Goal: Task Accomplishment & Management: Complete application form

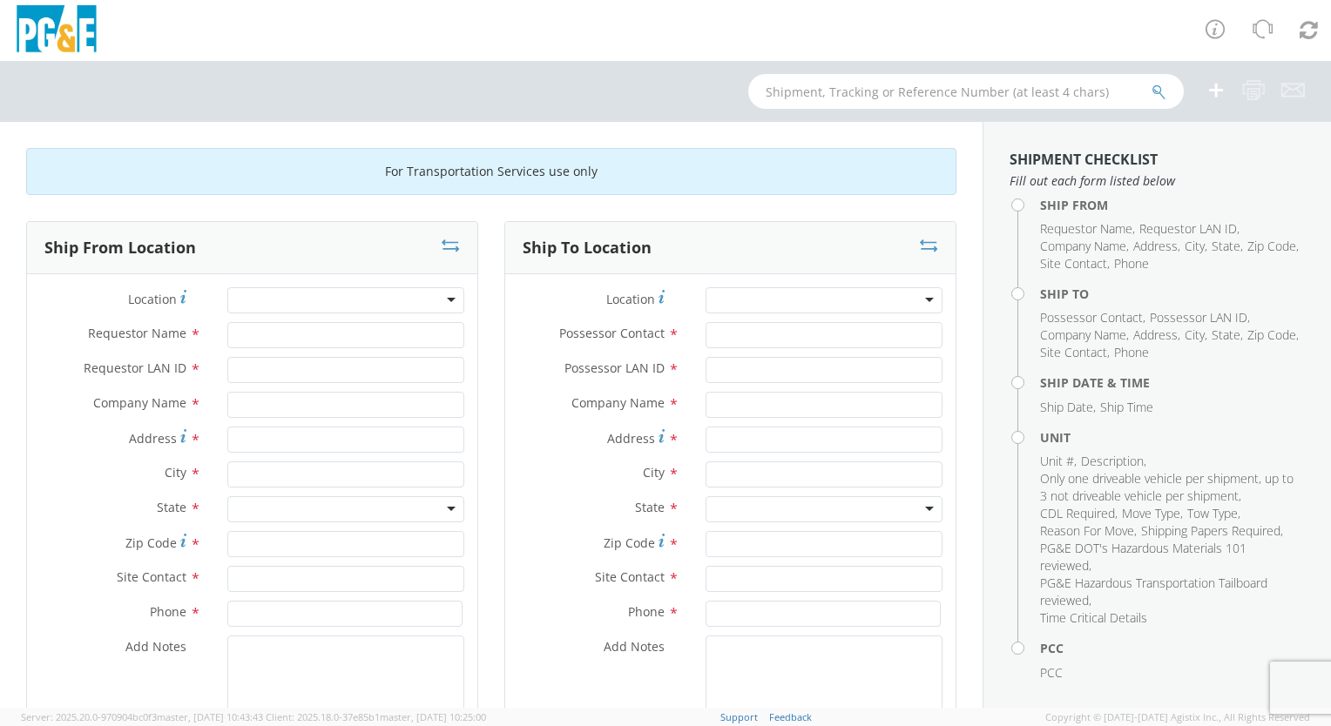
click at [298, 308] on div at bounding box center [345, 300] width 237 height 26
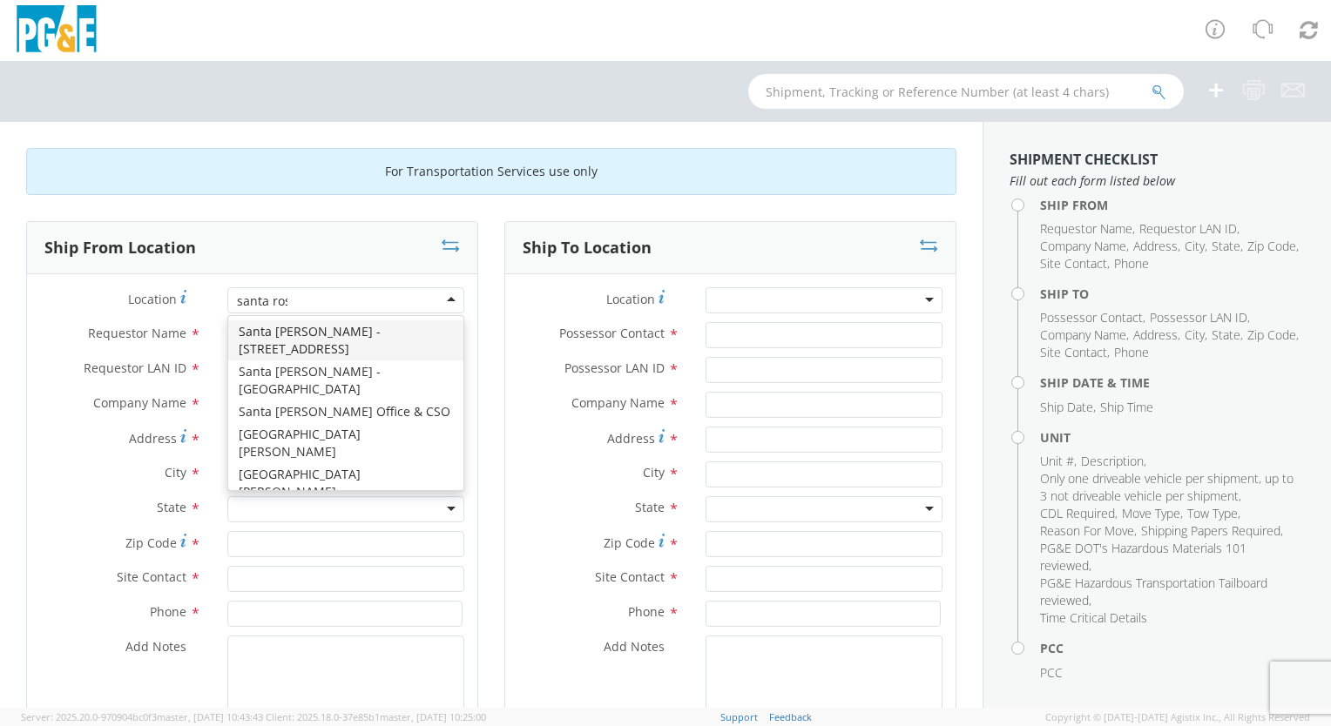
type input "santa [PERSON_NAME]"
type input "PG&E"
type input "[STREET_ADDRESS]"
type input "SANTA [PERSON_NAME]"
type input "95401"
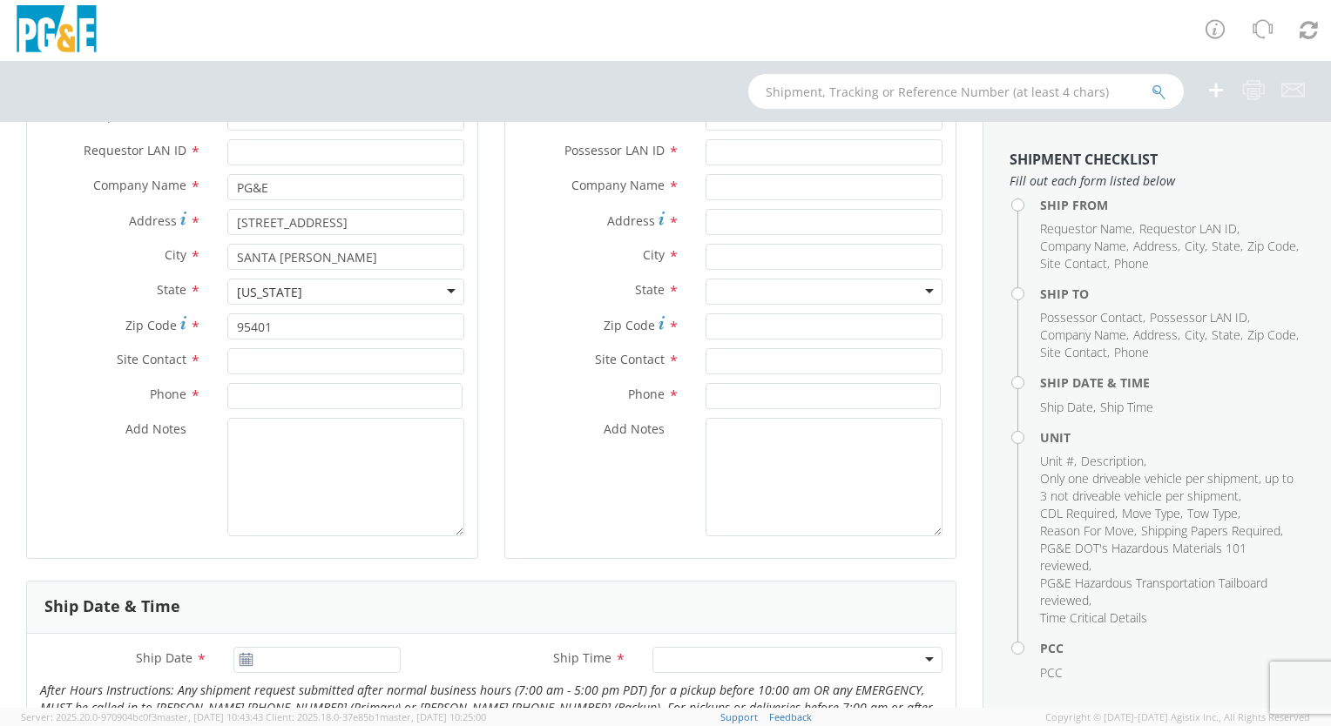
scroll to position [174, 0]
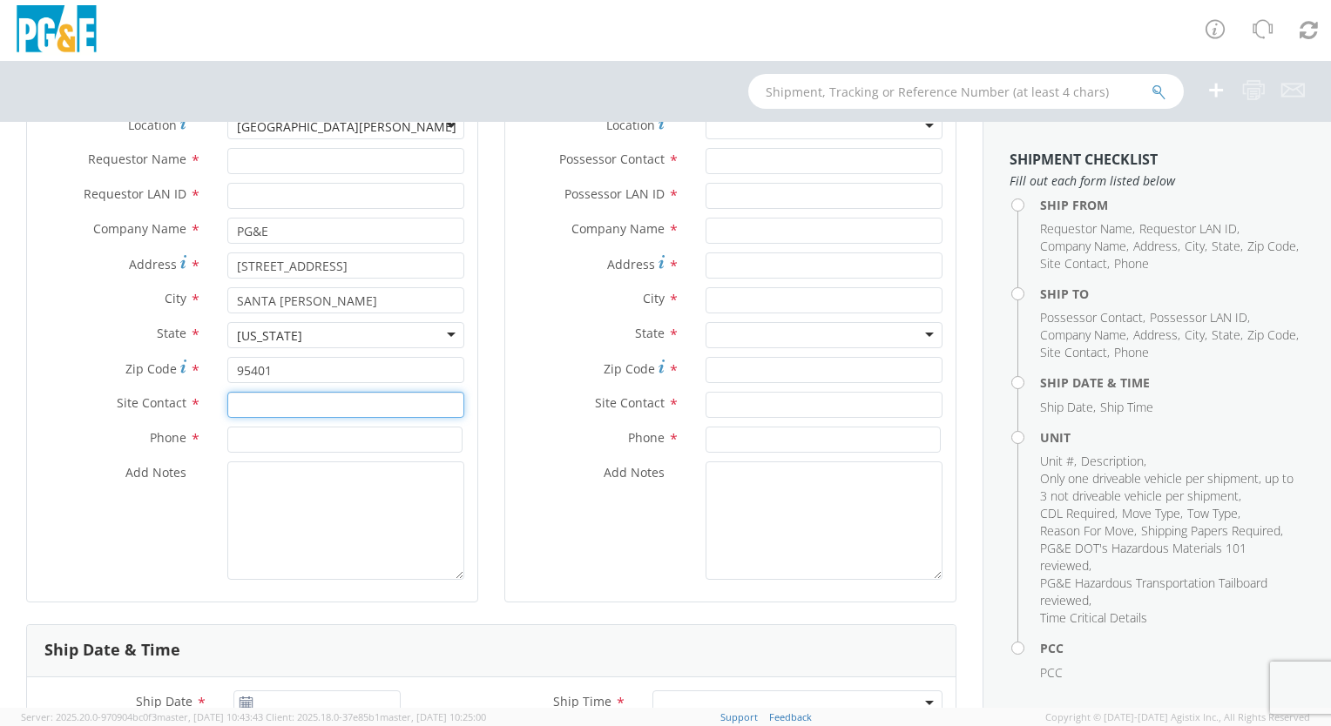
click at [276, 407] on input "text" at bounding box center [345, 405] width 237 height 26
type input "[PERSON_NAME]"
click at [362, 450] on input at bounding box center [344, 440] width 235 height 26
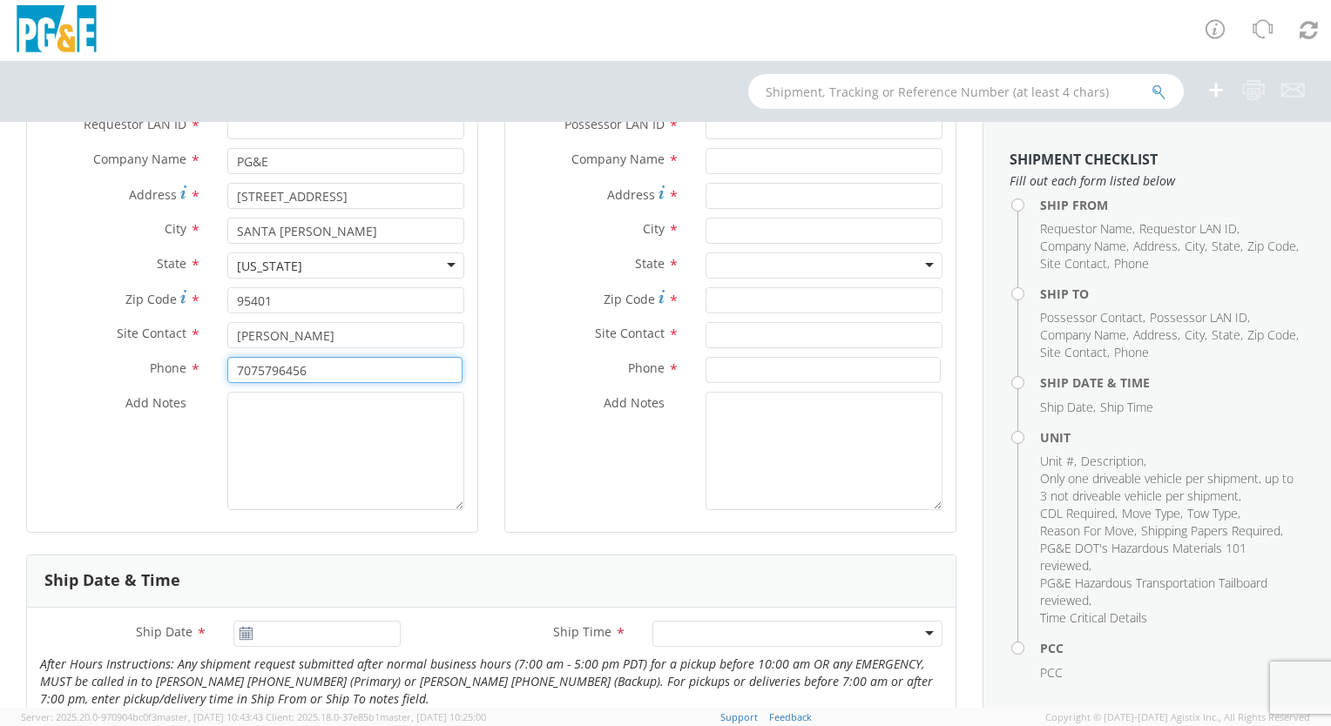
scroll to position [0, 0]
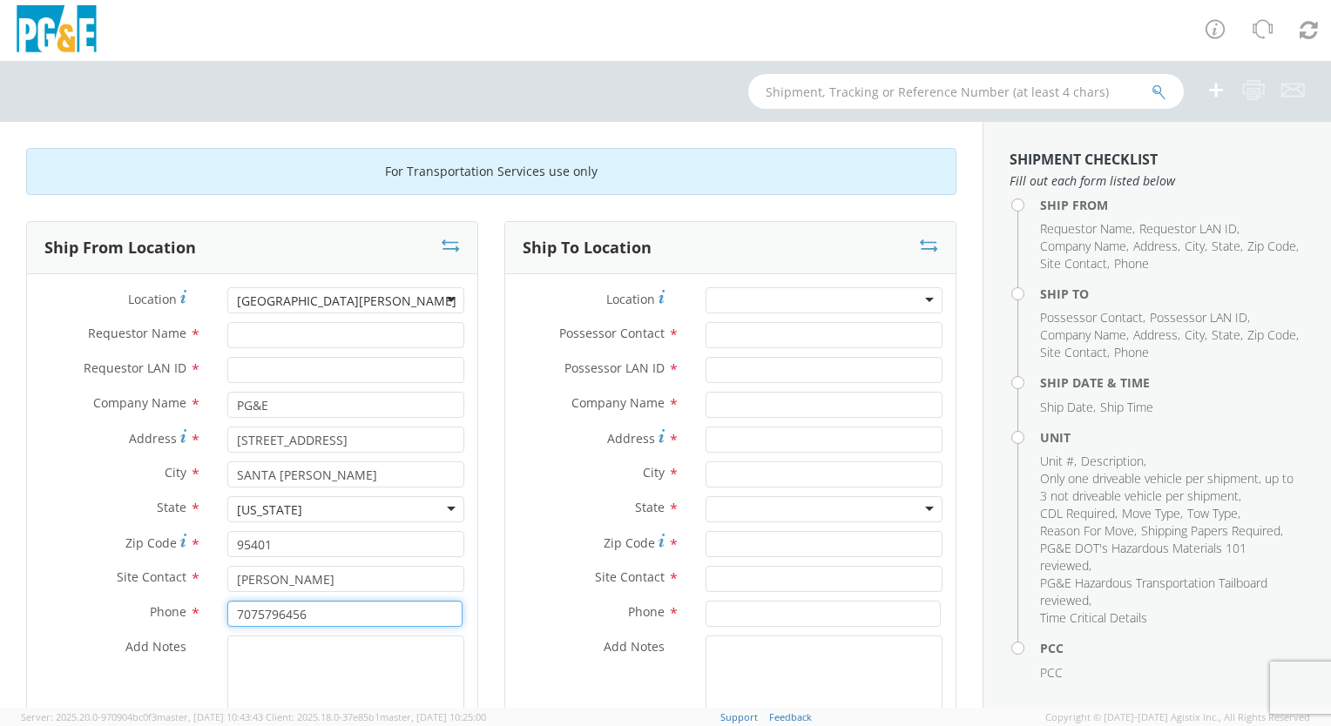
type input "7075796456"
click at [864, 297] on div at bounding box center [824, 300] width 237 height 26
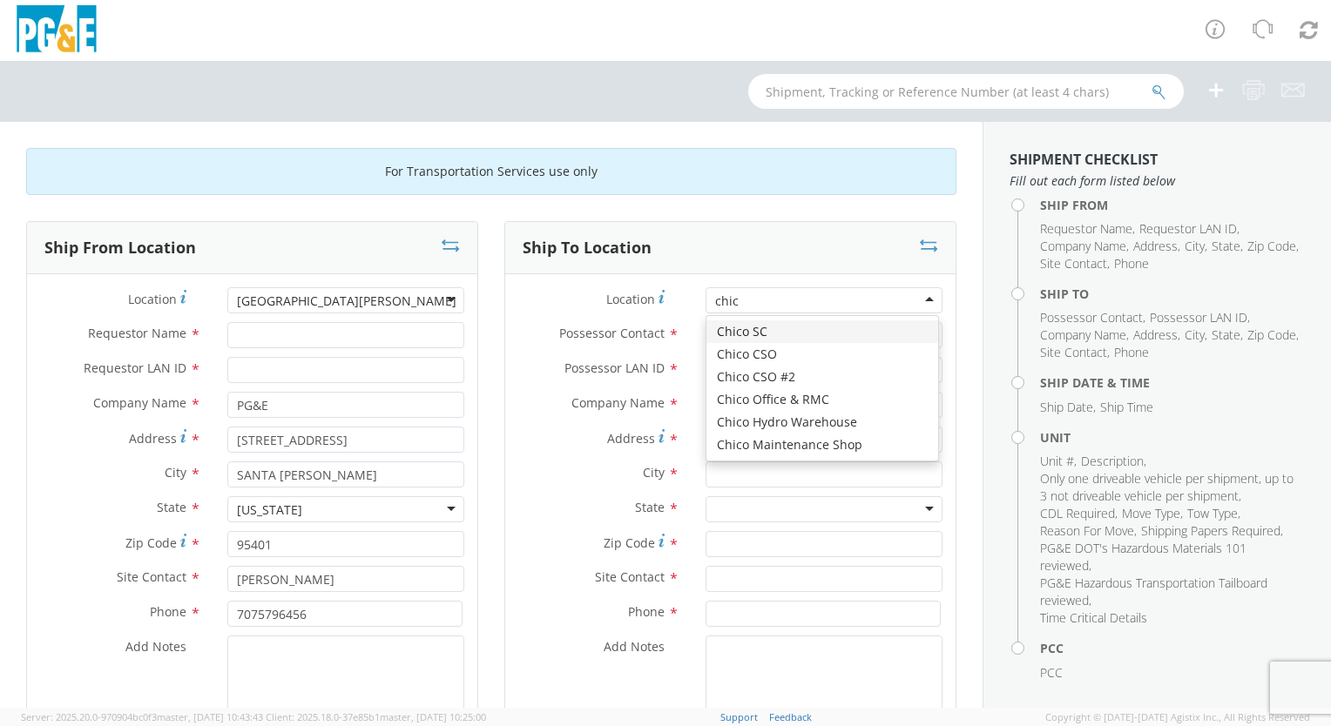
type input "chico"
type input "PG&E"
type input "[STREET_ADDRESS]"
type input "CHICO"
type input "95928"
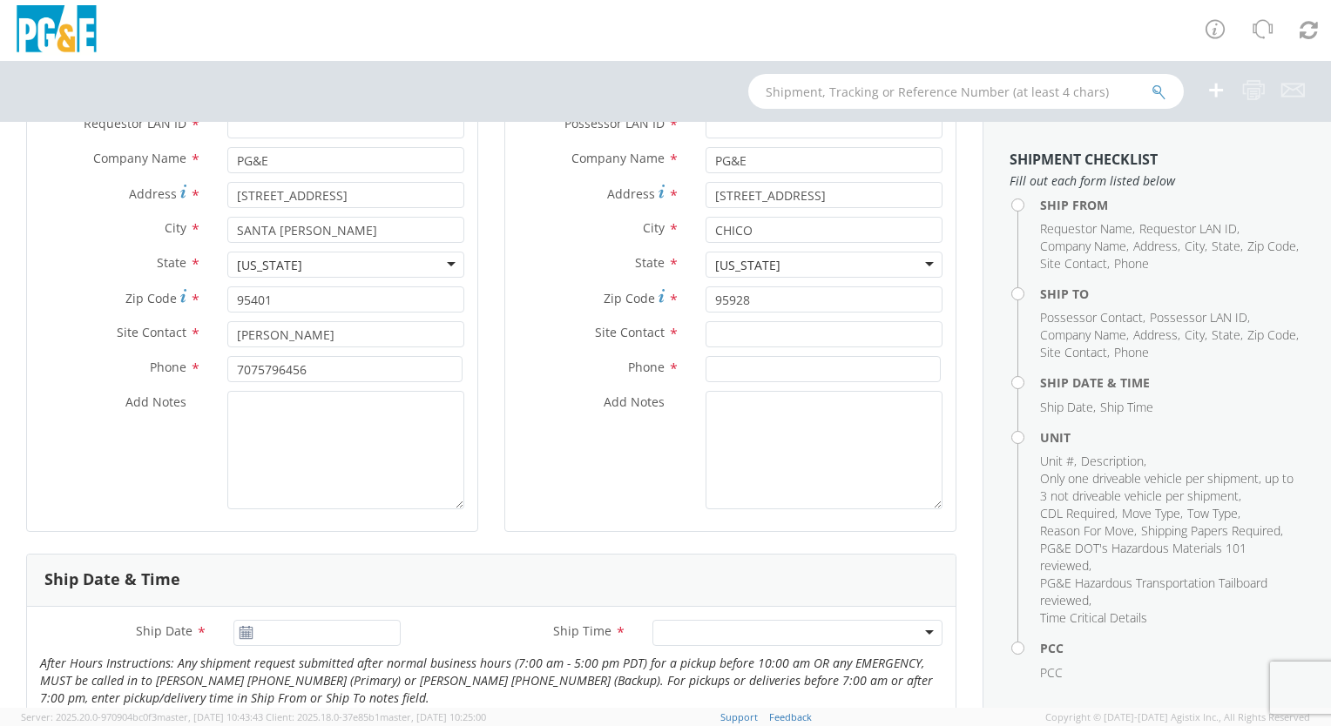
scroll to position [261, 0]
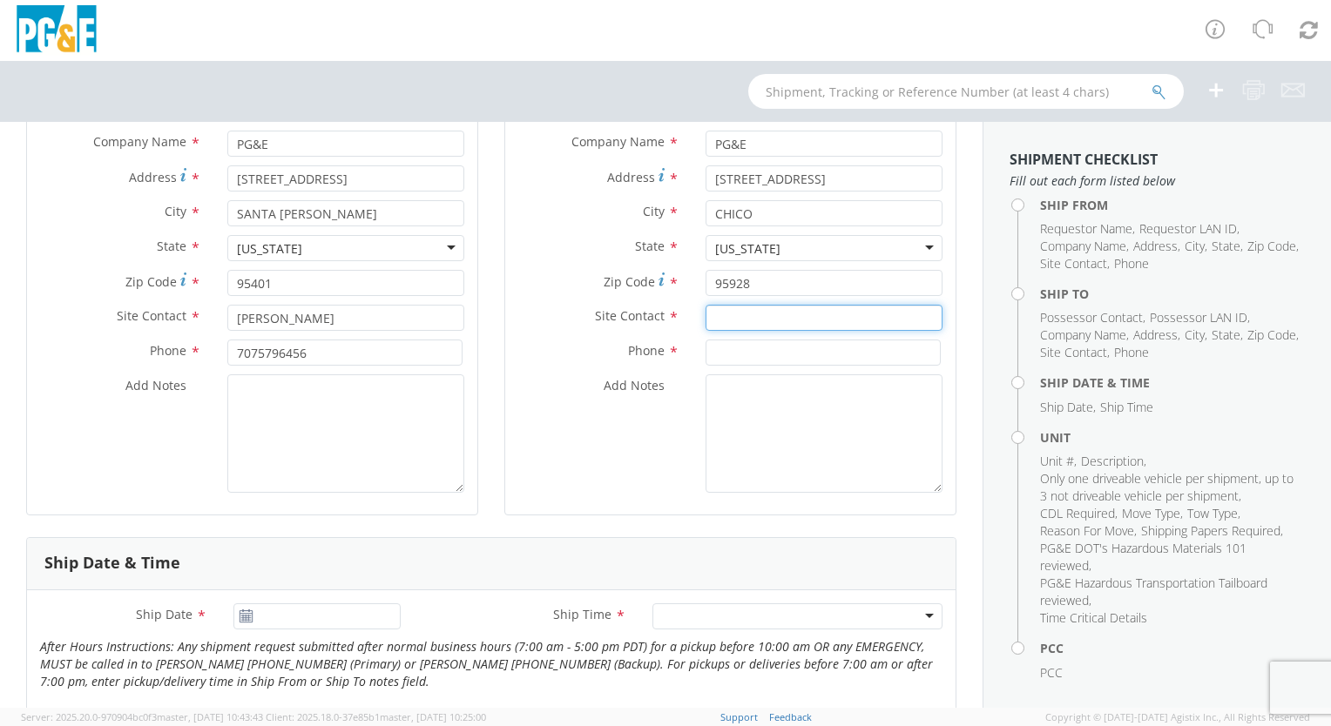
click at [719, 312] on input "text" at bounding box center [824, 318] width 237 height 26
type input "[PERSON_NAME]"
click at [790, 357] on input at bounding box center [823, 353] width 235 height 26
type input "5309026718"
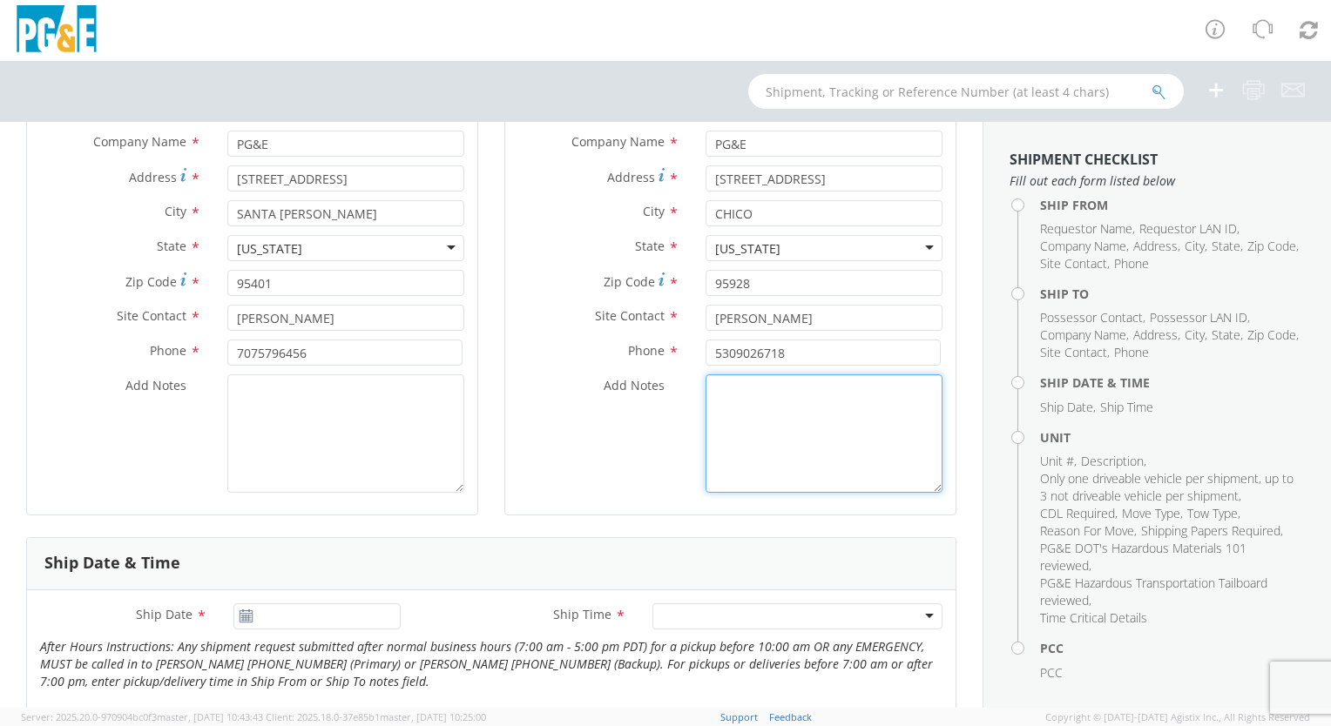
click at [812, 418] on textarea "Add Notes *" at bounding box center [824, 434] width 237 height 118
click at [561, 420] on div "Add Notes * 5308964320" at bounding box center [730, 434] width 450 height 118
click at [727, 391] on textarea "5308964320" at bounding box center [824, 434] width 237 height 118
click at [753, 389] on textarea "530-8964320" at bounding box center [824, 434] width 237 height 118
type textarea "[PHONE_NUMBER]"
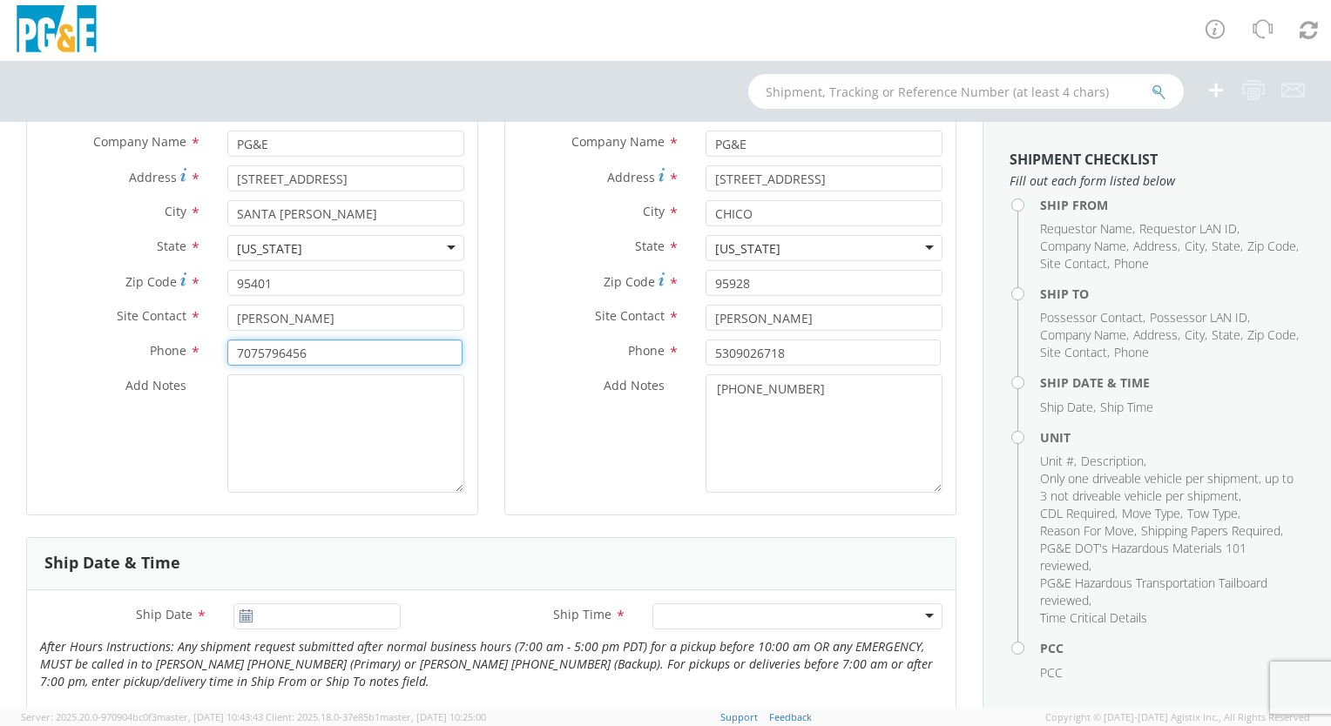
click at [251, 350] on input "7075796456" at bounding box center [344, 353] width 235 height 26
click at [257, 352] on input "7075796456" at bounding box center [344, 353] width 235 height 26
click at [596, 465] on div "Add Notes * [PHONE_NUMBER]" at bounding box center [730, 434] width 450 height 118
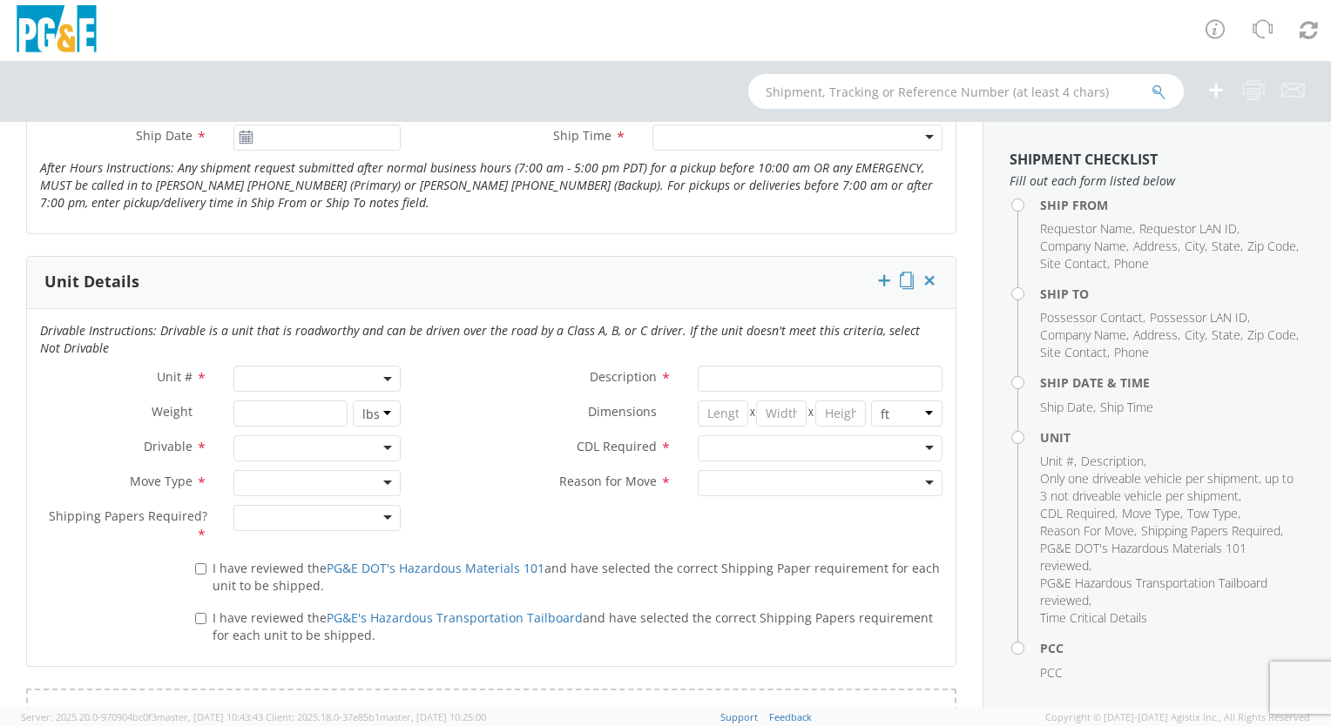
scroll to position [784, 0]
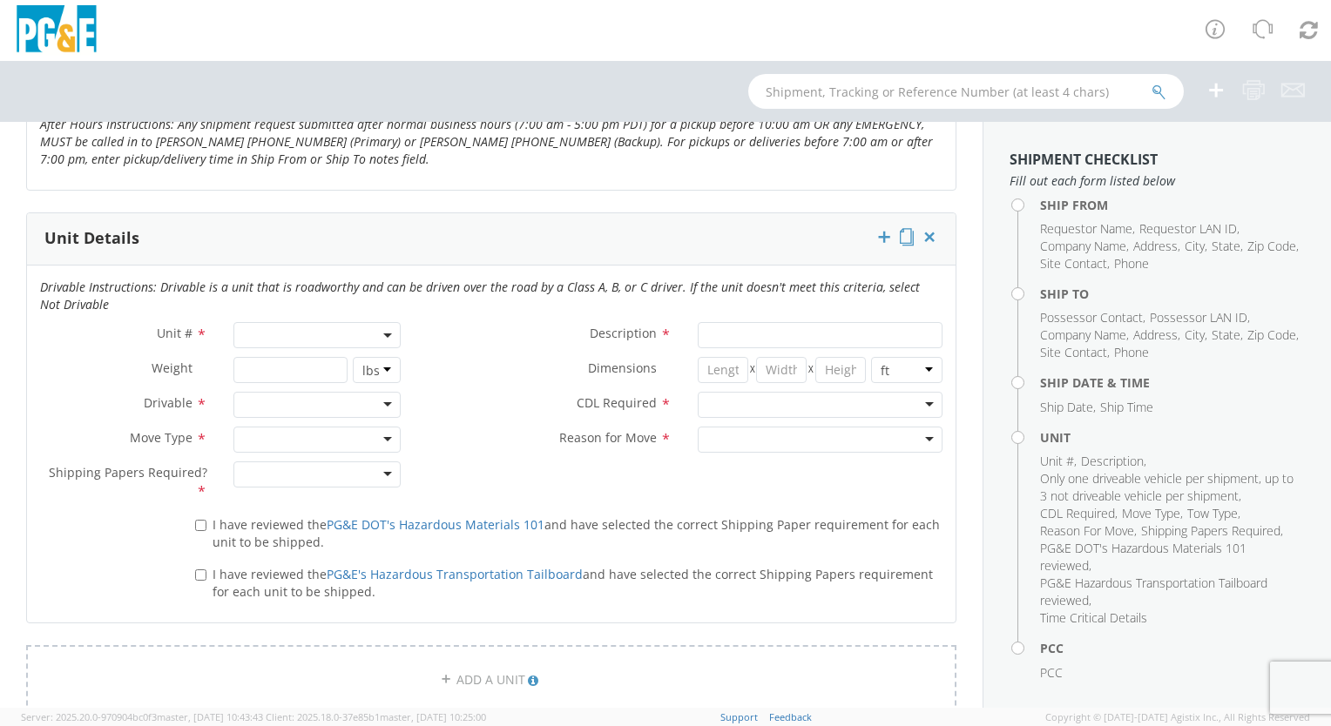
click at [383, 334] on b at bounding box center [387, 336] width 9 height 4
click at [468, 379] on div "Dimensions * X X in cm ft" at bounding box center [685, 370] width 542 height 26
click at [305, 335] on span at bounding box center [316, 335] width 167 height 26
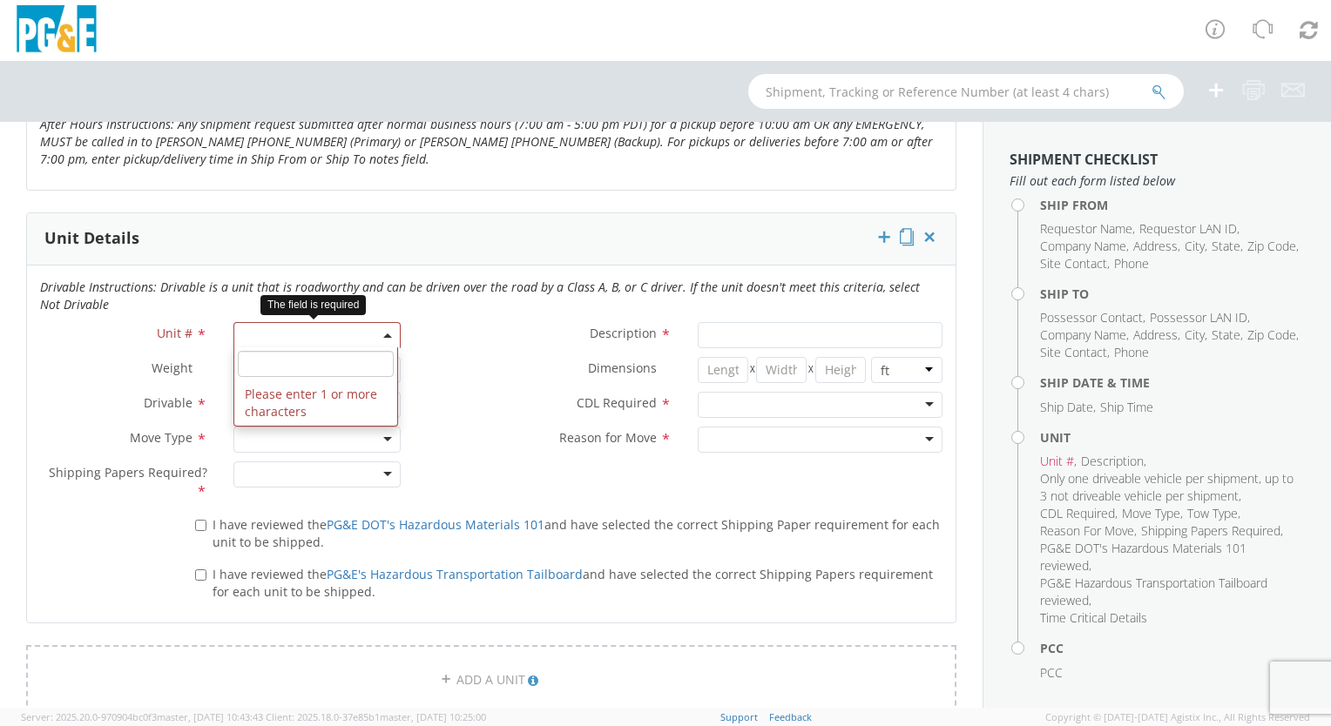
drag, startPoint x: 242, startPoint y: 380, endPoint x: 262, endPoint y: 363, distance: 26.0
click at [243, 381] on li "Please enter 1 or more characters" at bounding box center [315, 403] width 163 height 45
click at [262, 363] on input "search" at bounding box center [316, 364] width 156 height 26
type input "b31888"
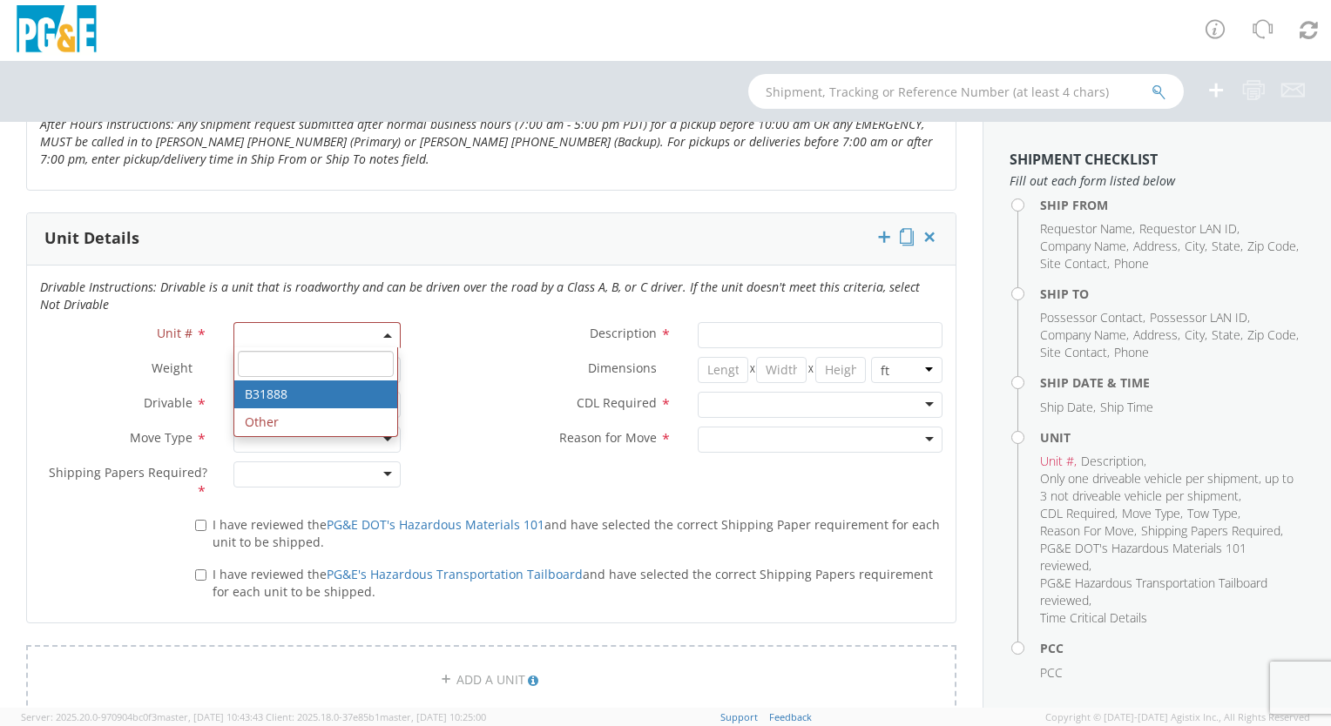
click at [509, 399] on label "CDL Required *" at bounding box center [549, 403] width 271 height 23
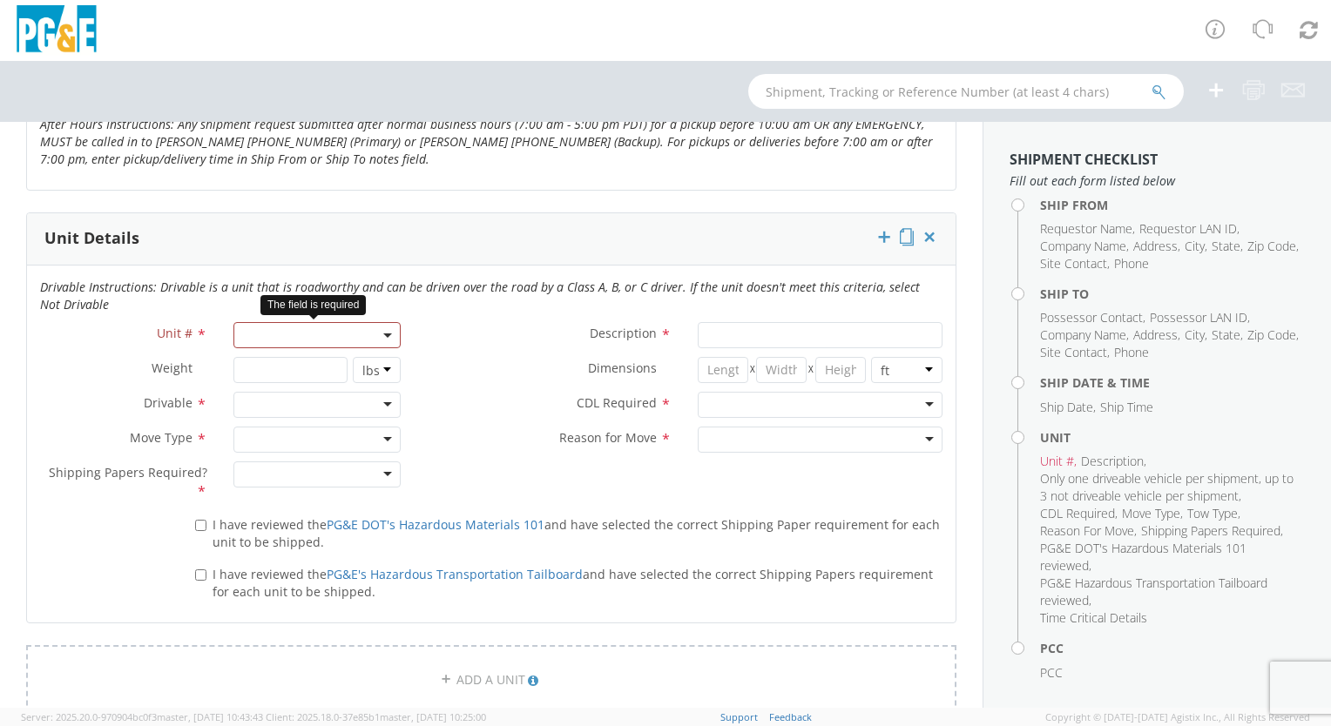
click at [383, 334] on b at bounding box center [387, 336] width 9 height 4
click at [497, 359] on label "Dimensions *" at bounding box center [549, 368] width 271 height 23
click at [258, 333] on span at bounding box center [316, 335] width 167 height 26
click at [267, 364] on input "search" at bounding box center [316, 364] width 156 height 26
type input "B31888"
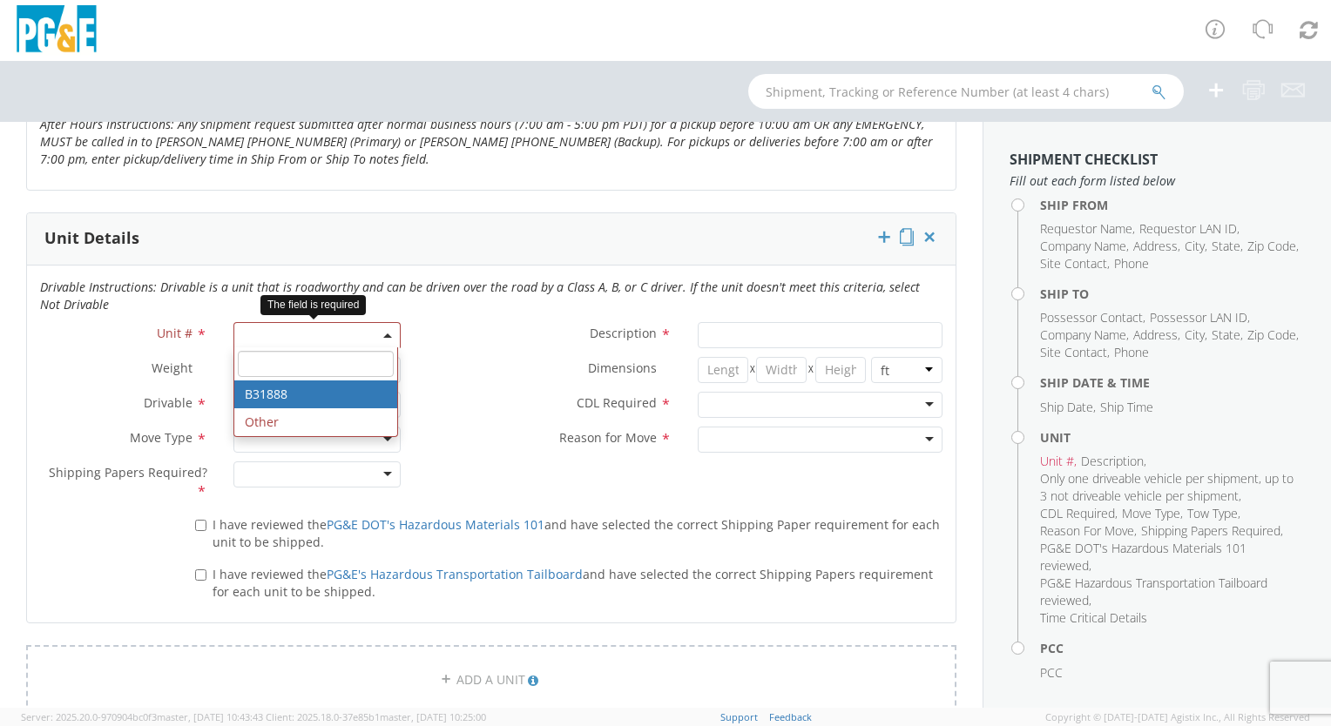
type input "VAN; COMMUNICATION TECH 4X2"
type input "9500"
select select "B31888"
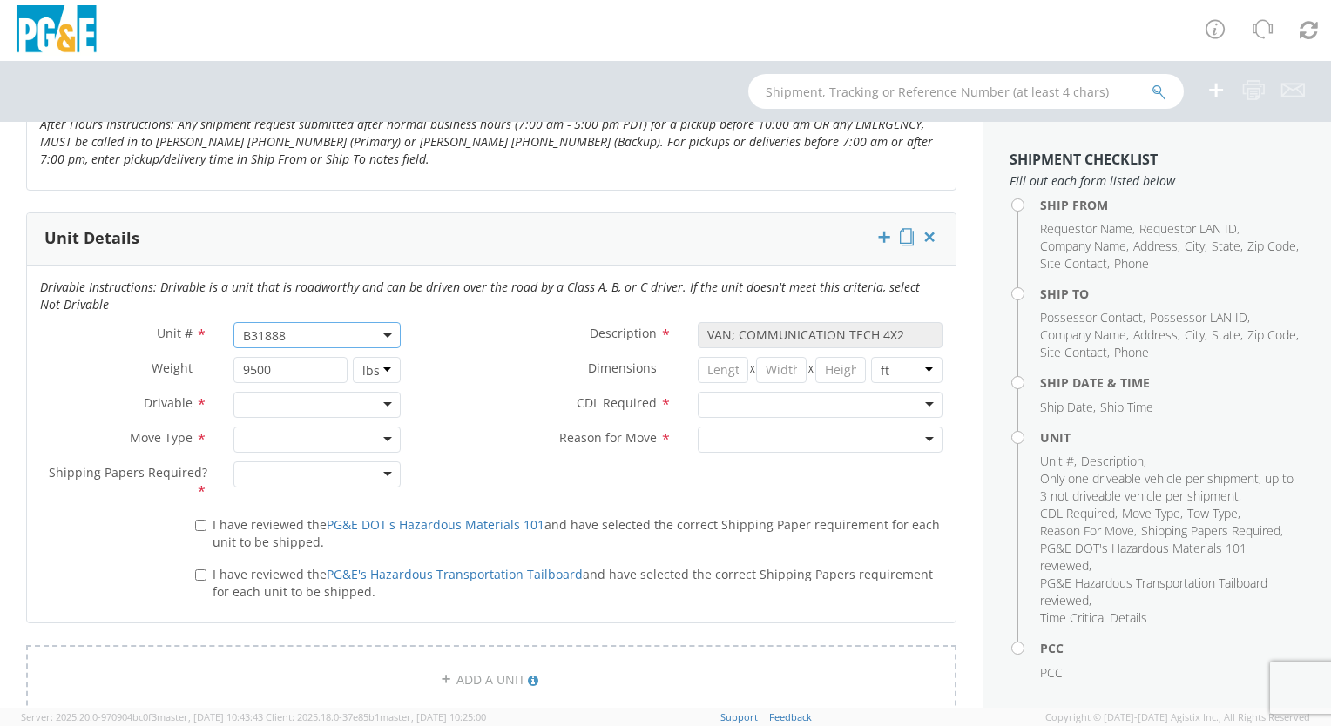
click at [387, 399] on div at bounding box center [316, 405] width 167 height 26
click at [388, 433] on div at bounding box center [316, 440] width 167 height 26
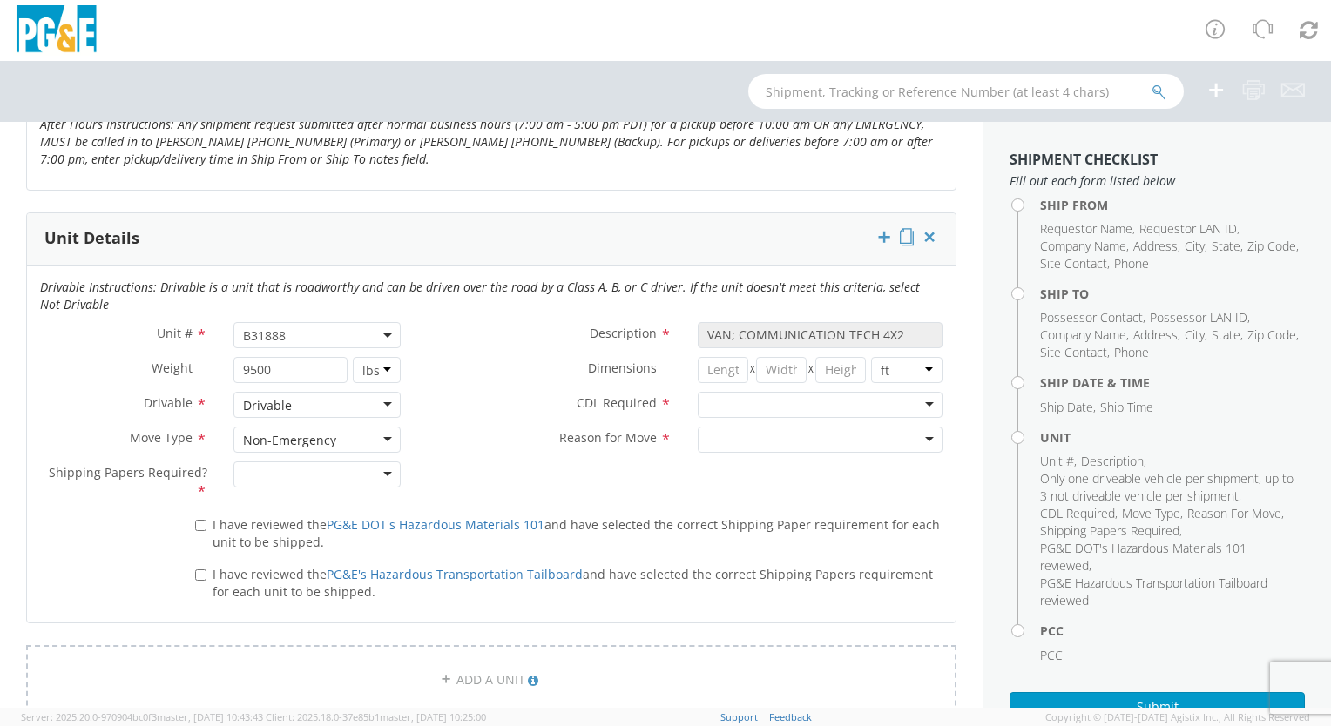
click at [373, 469] on div at bounding box center [316, 475] width 167 height 26
click at [911, 400] on div at bounding box center [820, 405] width 245 height 26
click at [914, 436] on div at bounding box center [820, 440] width 245 height 26
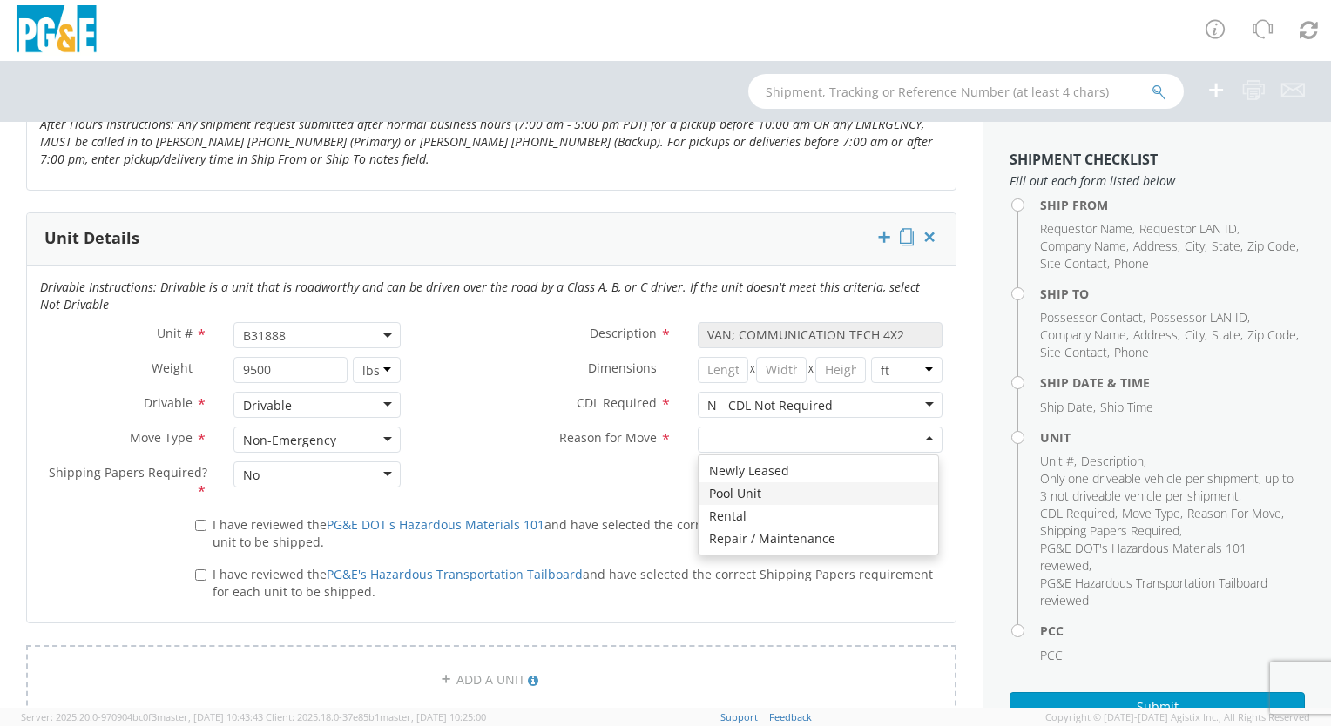
click at [647, 476] on div "Unit # * B31888 B31888 Description * VAN; COMMUNICATION TECH 4X2 Weight * 9500 …" at bounding box center [491, 416] width 929 height 188
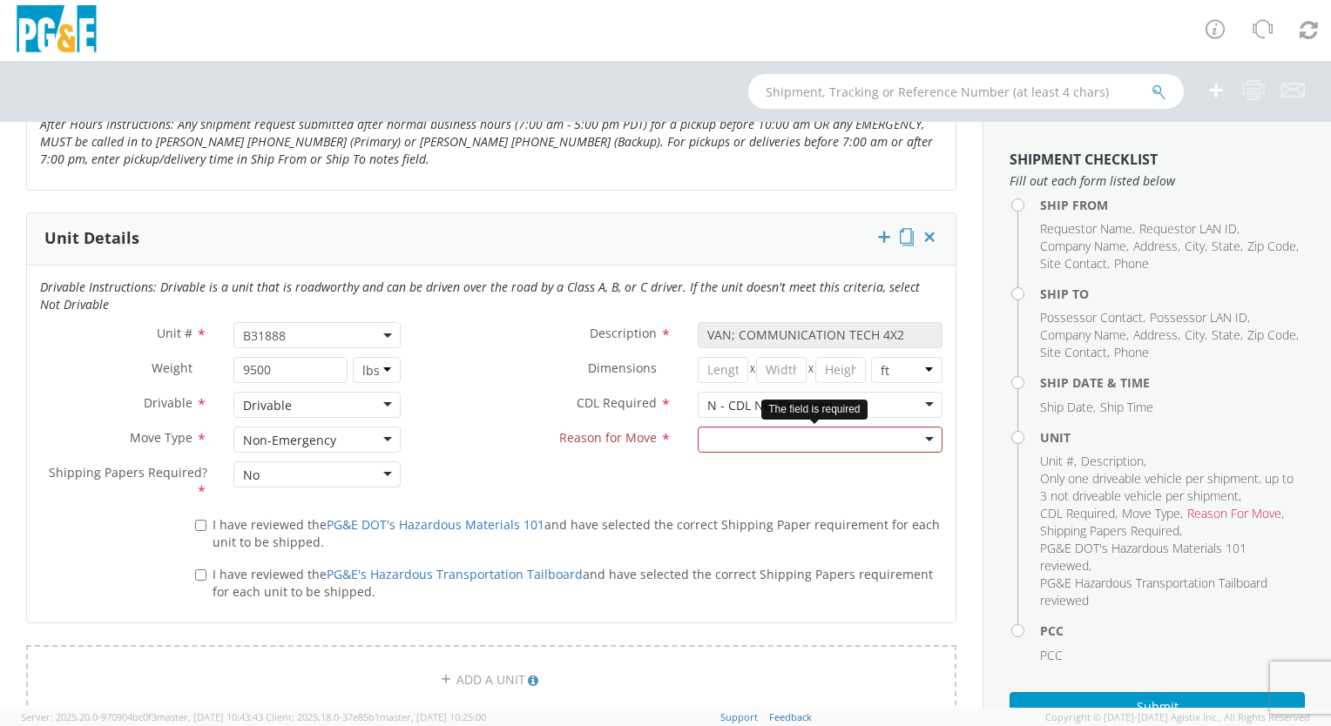
click at [783, 434] on div at bounding box center [820, 440] width 245 height 26
type input "transfer to yard"
click at [489, 427] on label "Reason for Move *" at bounding box center [549, 438] width 271 height 23
click at [920, 444] on div at bounding box center [820, 440] width 245 height 26
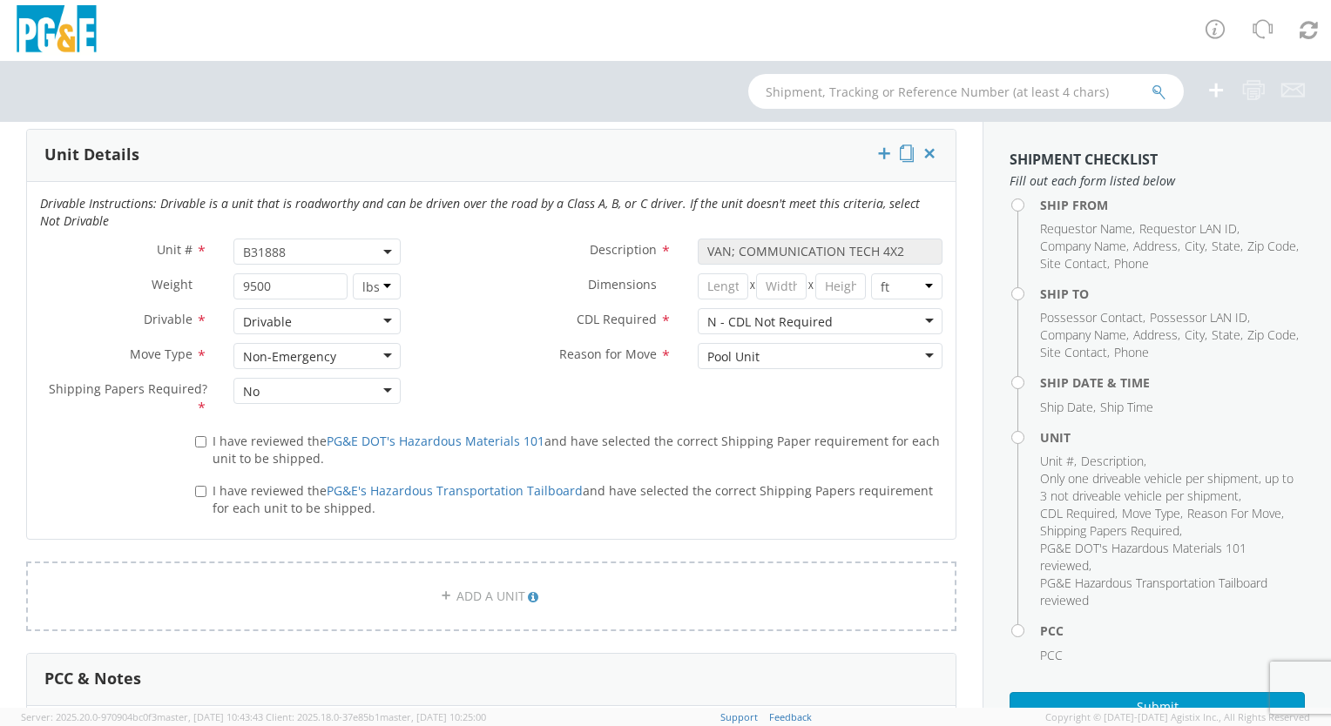
scroll to position [958, 0]
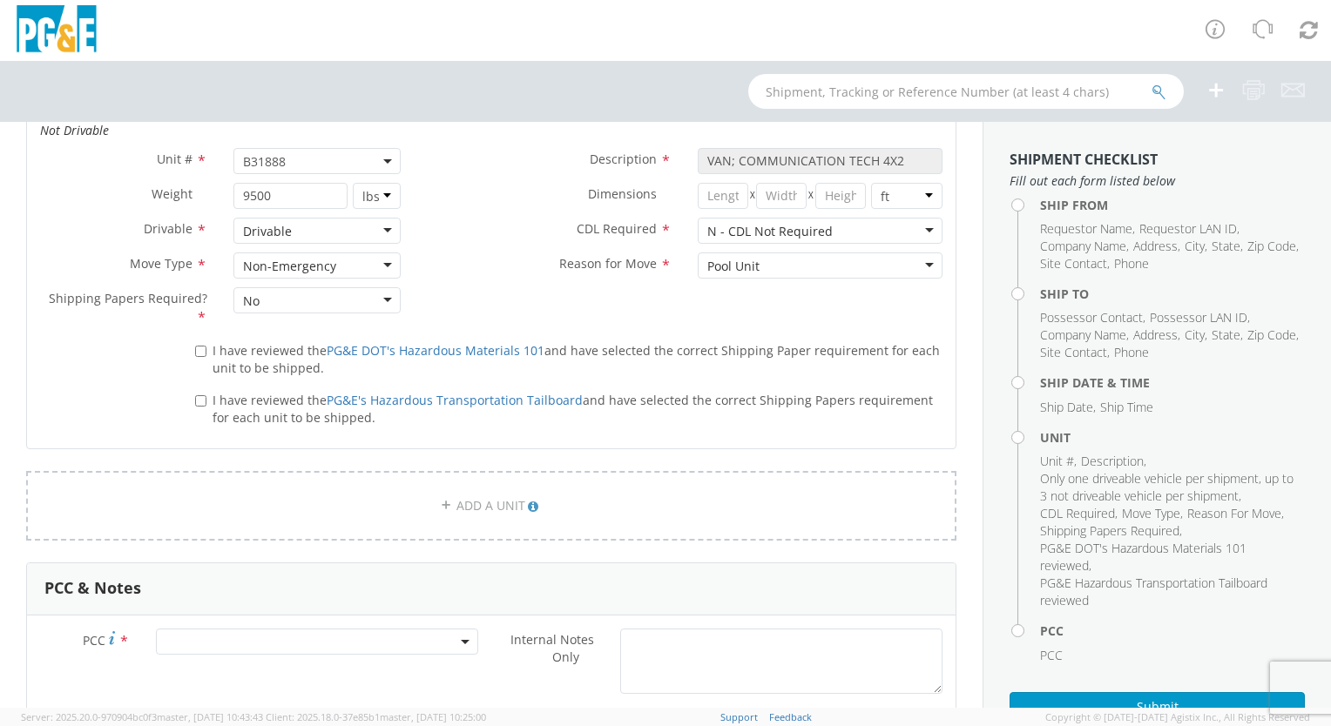
click at [204, 350] on label "I have reviewed the PG&E DOT's Hazardous Materials 101 and have selected the co…" at bounding box center [568, 358] width 747 height 37
click at [204, 350] on input "I have reviewed the PG&E DOT's Hazardous Materials 101 and have selected the co…" at bounding box center [200, 351] width 11 height 11
checkbox input "true"
click at [195, 397] on input "I have reviewed the PG&E's Hazardous Transportation Tailboard and have selected…" at bounding box center [200, 400] width 11 height 11
checkbox input "true"
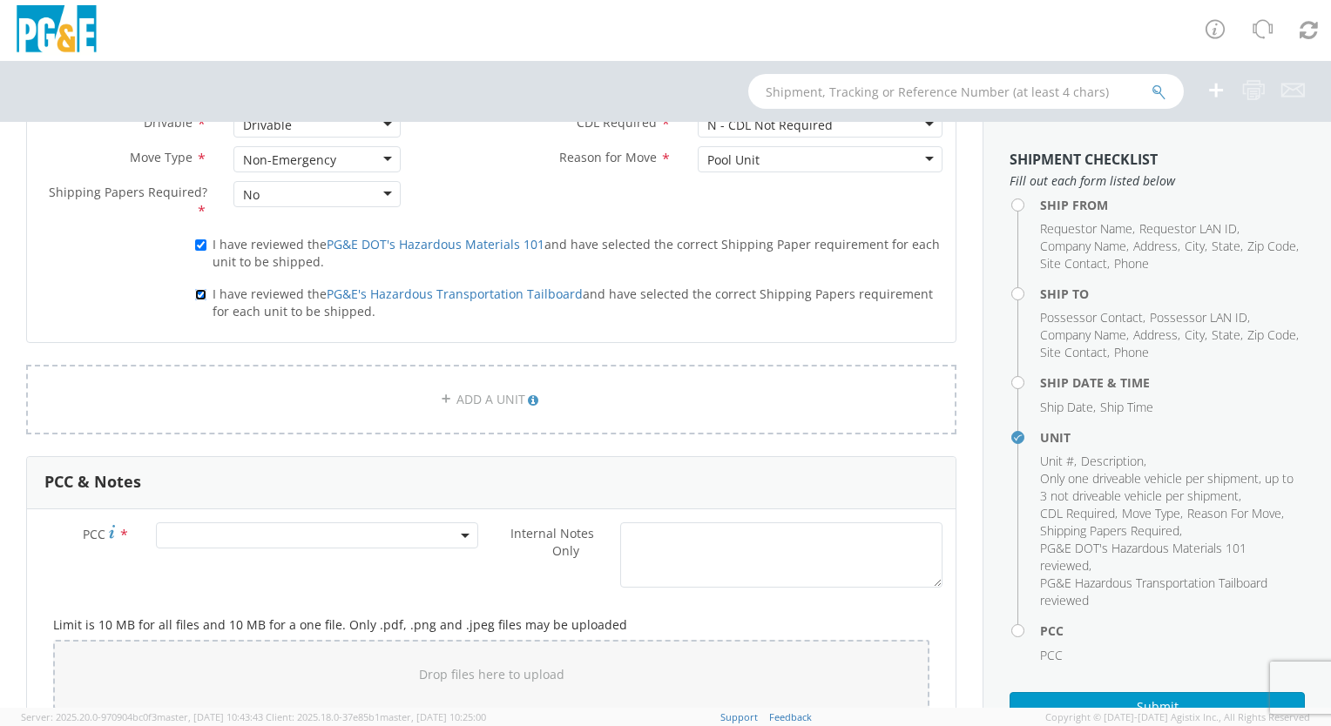
scroll to position [1220, 0]
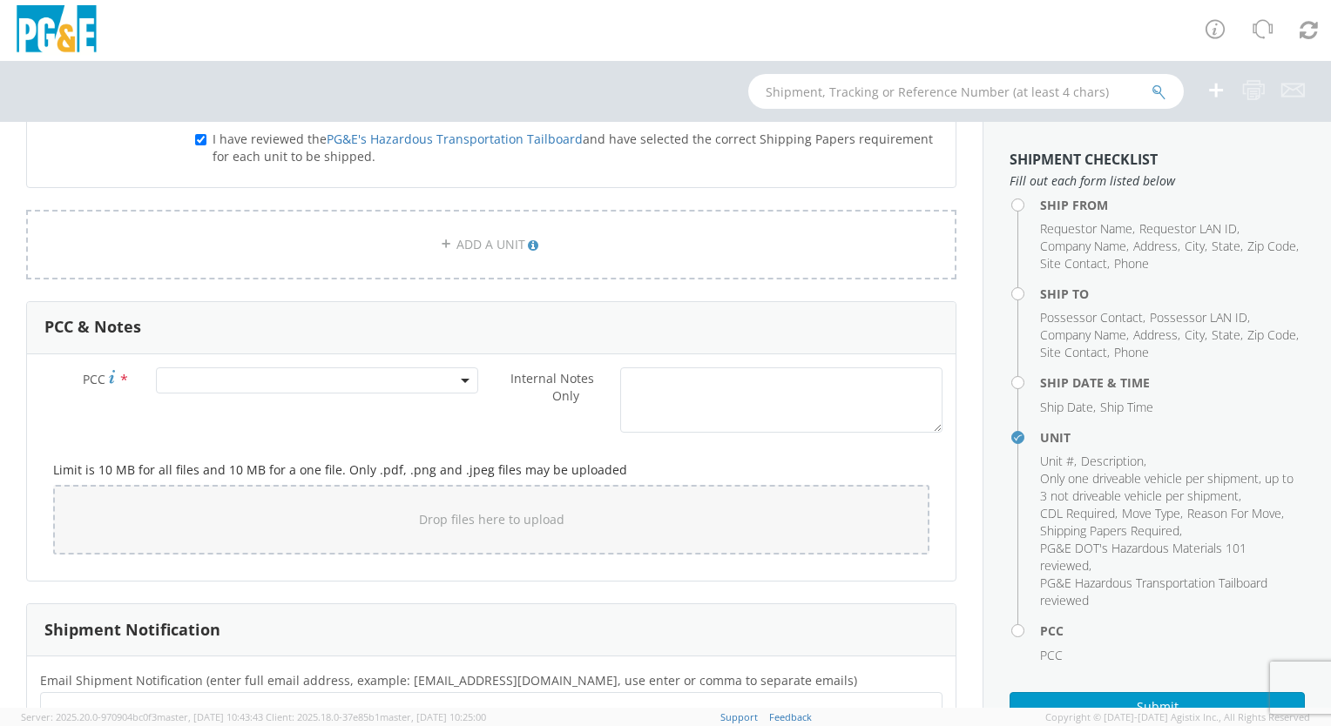
click at [449, 376] on span at bounding box center [317, 381] width 322 height 26
drag, startPoint x: 416, startPoint y: 416, endPoint x: 518, endPoint y: 330, distance: 132.9
click at [418, 414] on input "number" at bounding box center [314, 409] width 308 height 26
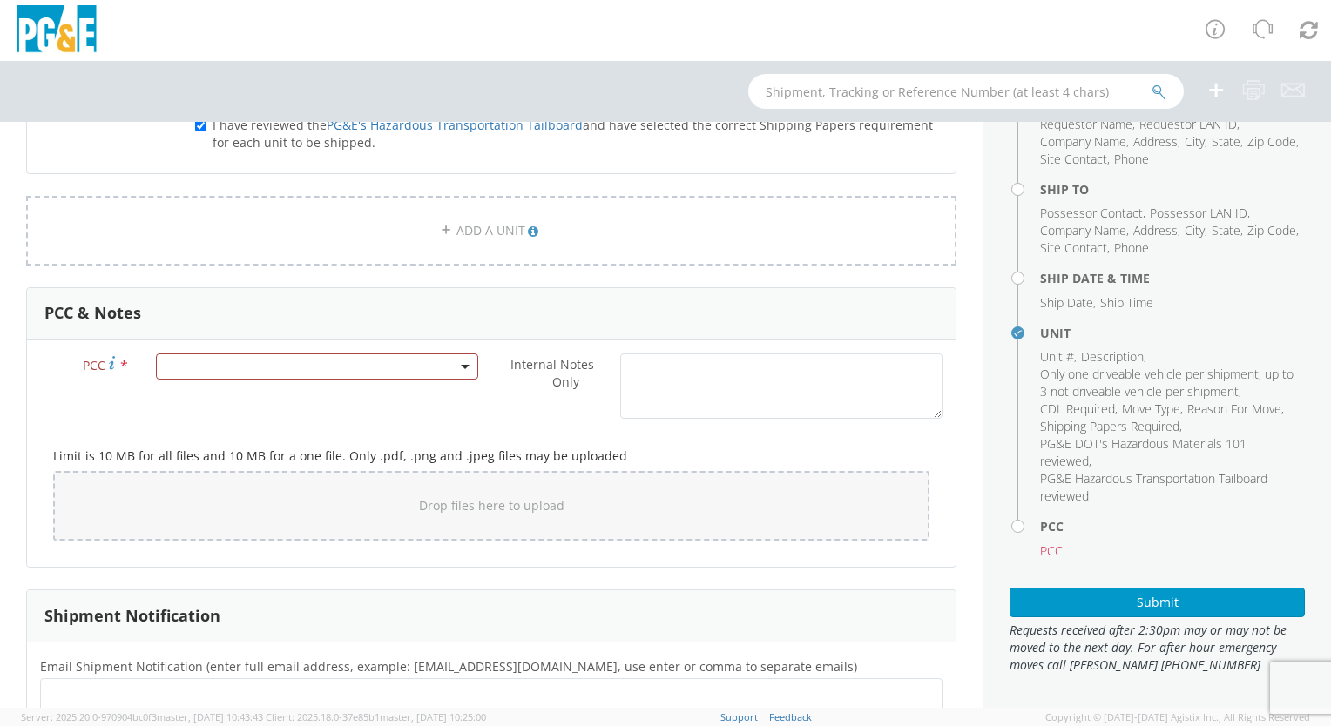
scroll to position [1286, 0]
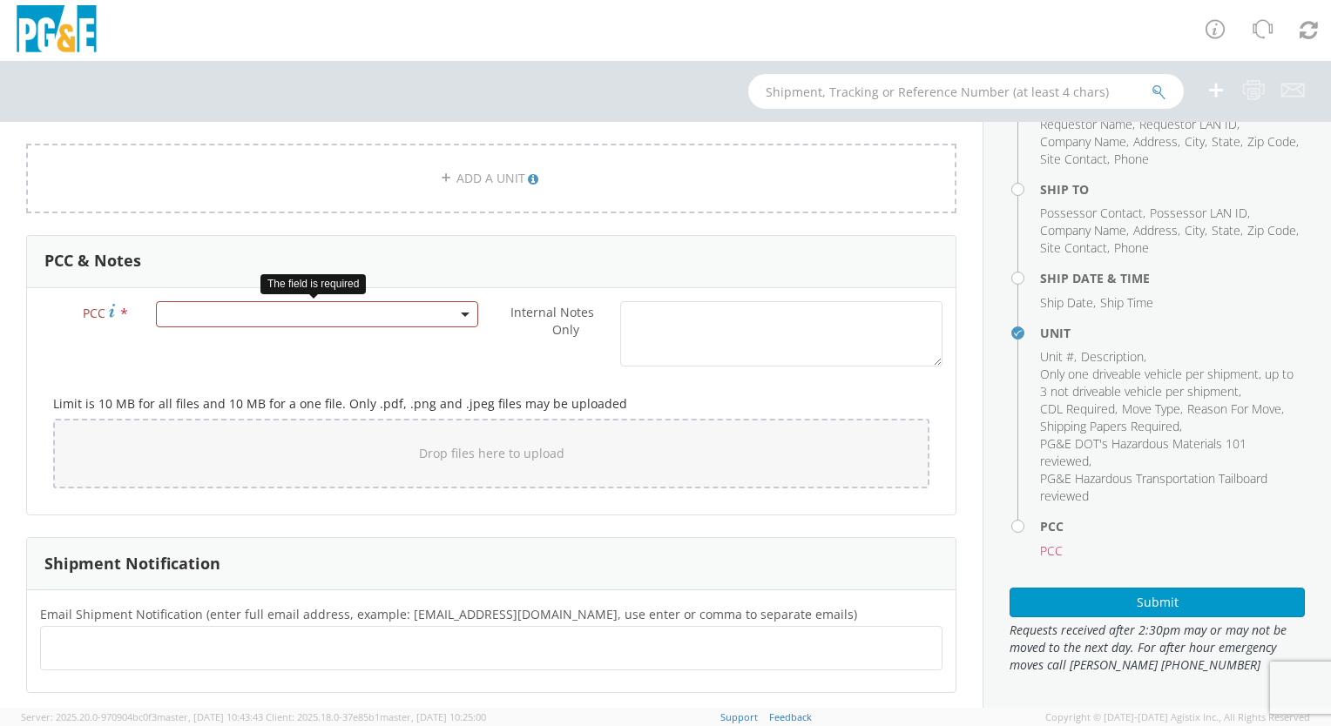
click at [464, 311] on span at bounding box center [317, 314] width 322 height 26
click at [349, 344] on input "number" at bounding box center [314, 343] width 308 height 26
click at [236, 340] on input "number" at bounding box center [314, 343] width 308 height 26
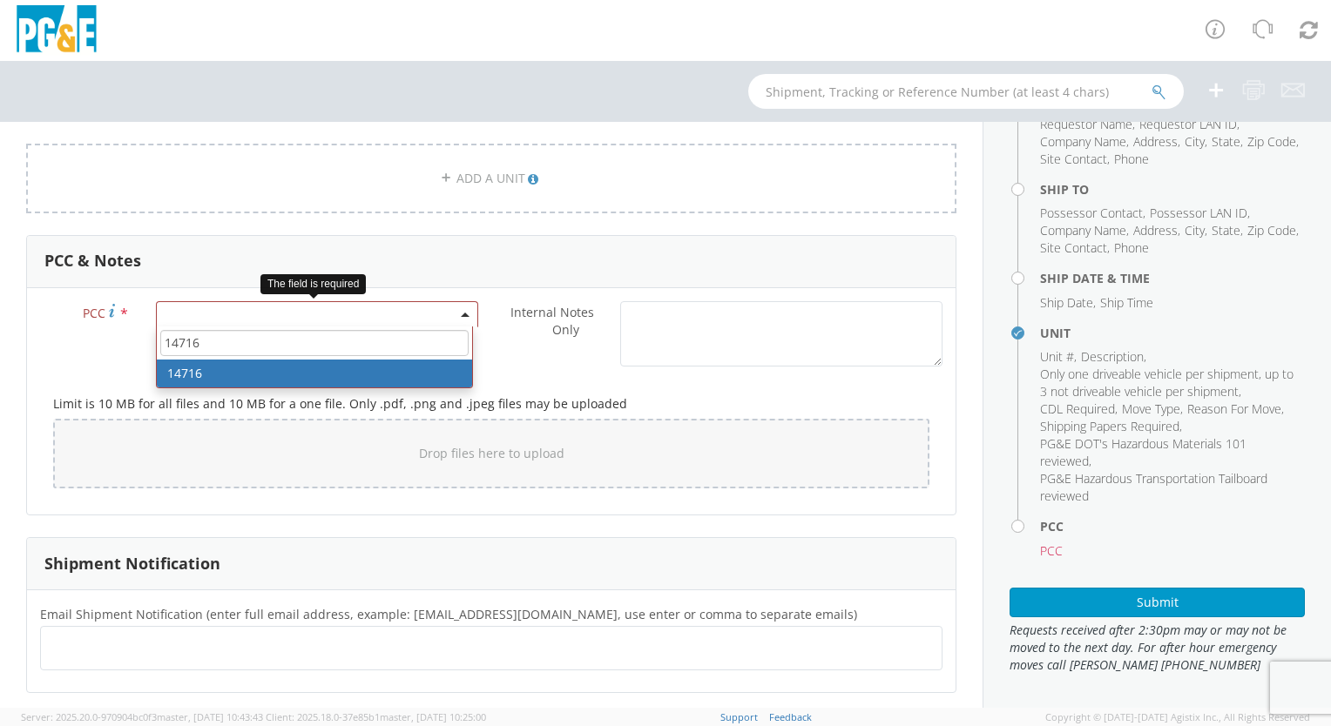
type input "14716"
select select "14716"
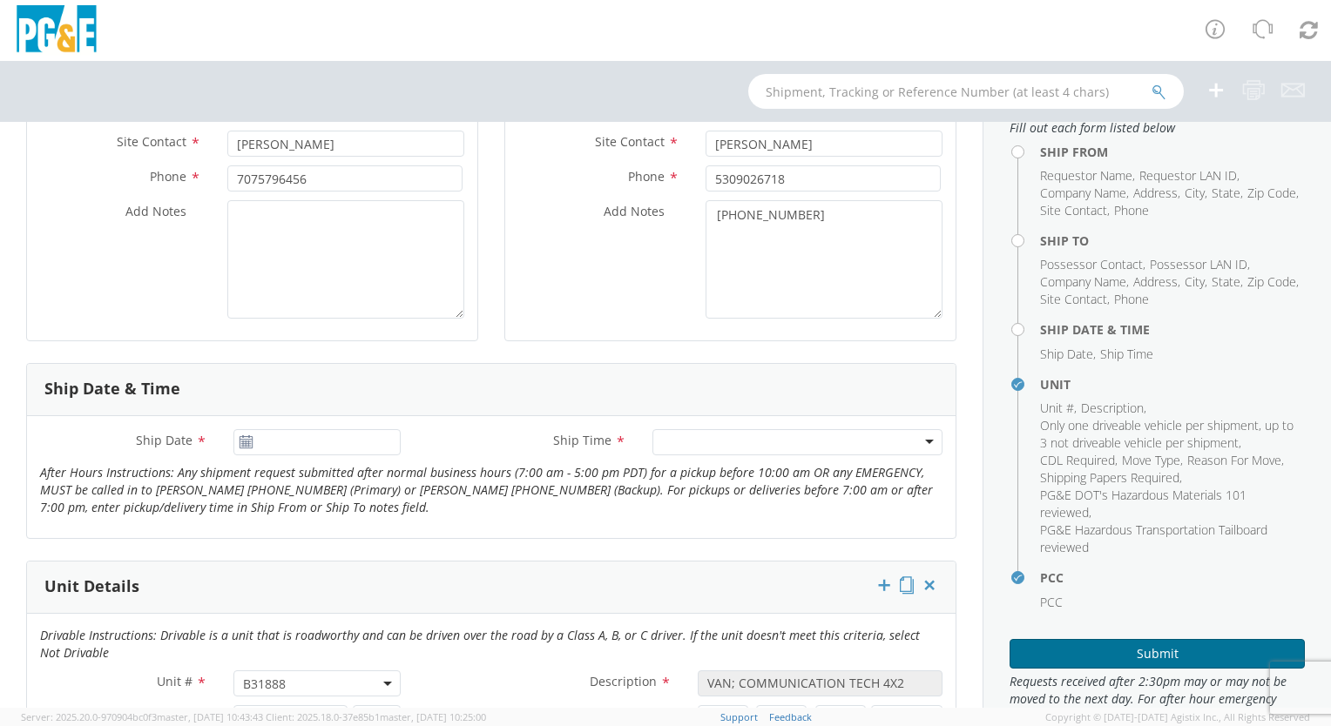
scroll to position [105, 0]
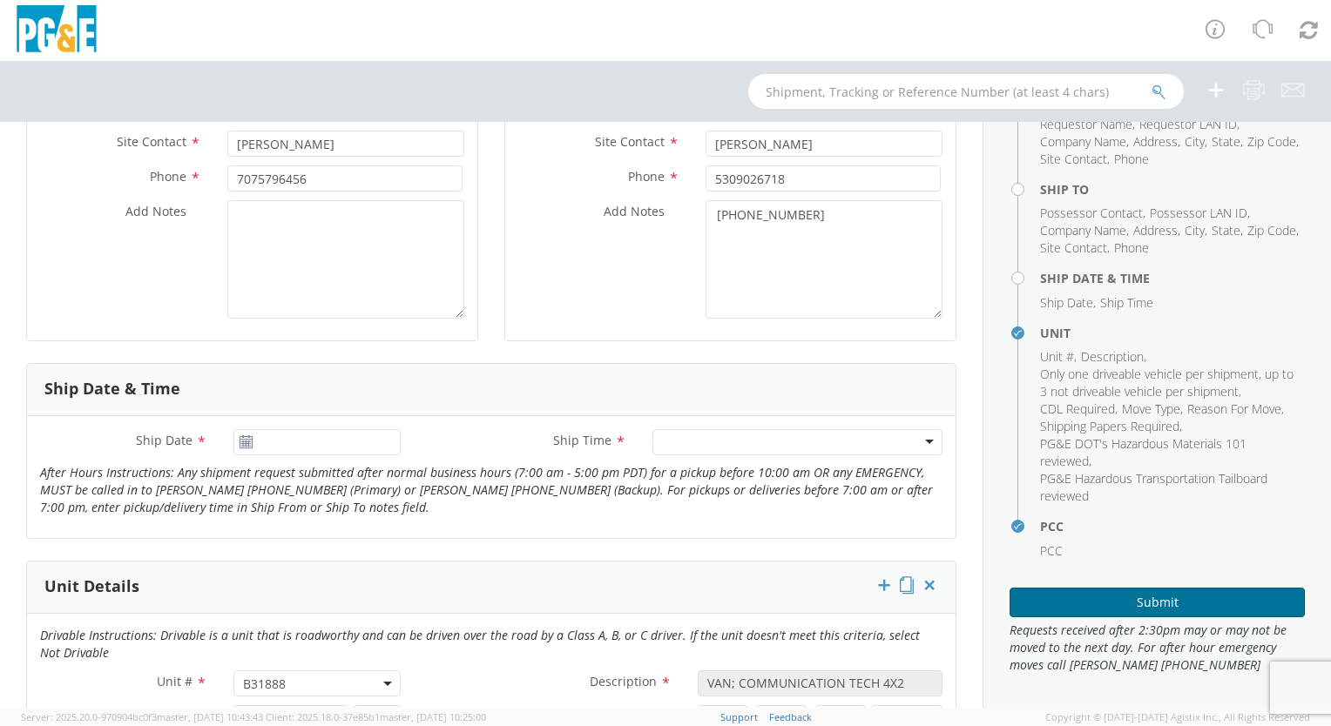
click at [1177, 591] on button "Submit" at bounding box center [1157, 603] width 295 height 30
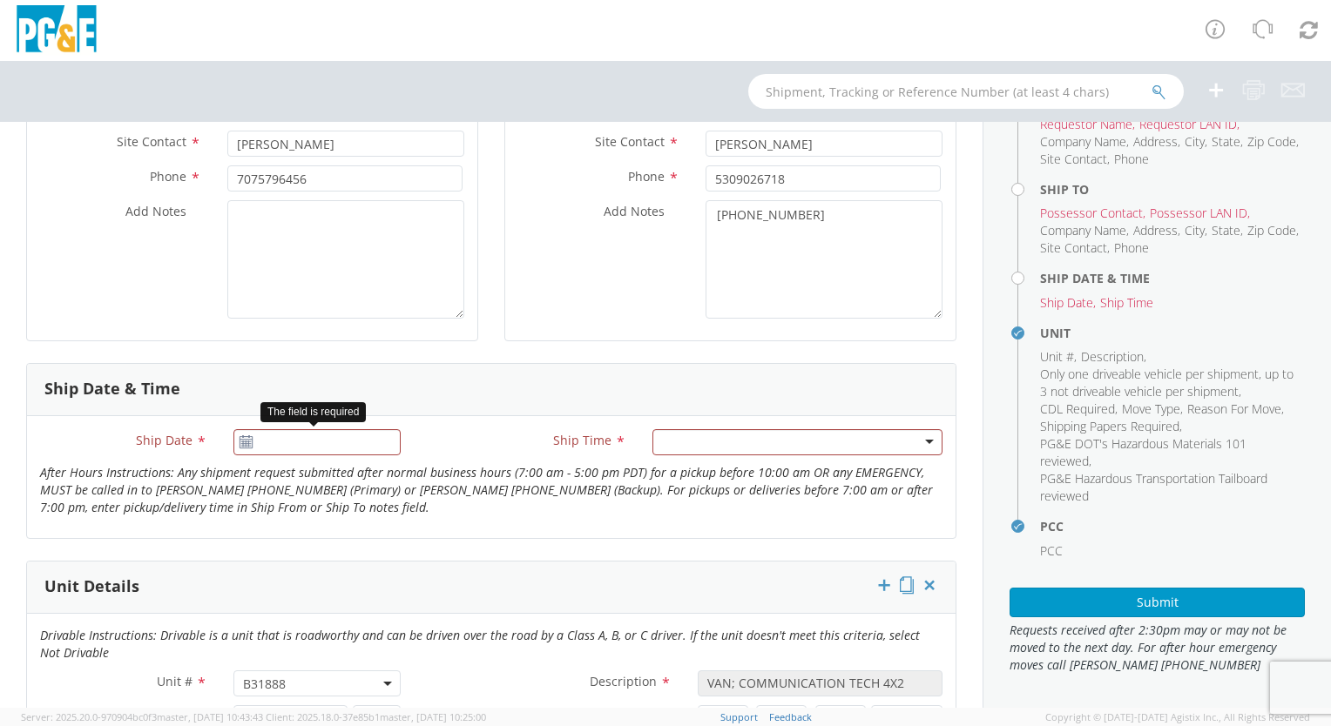
click at [252, 446] on div at bounding box center [316, 442] width 167 height 26
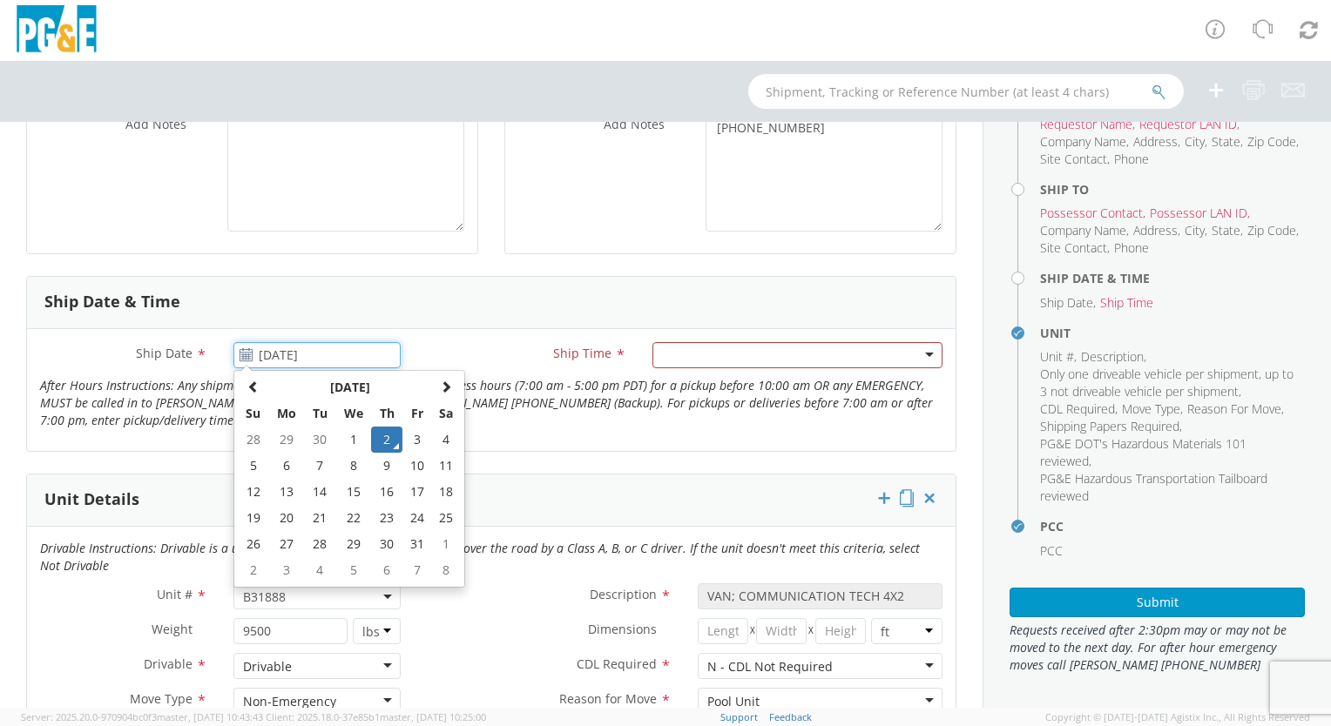
click at [233, 356] on input "[DATE]" at bounding box center [316, 355] width 167 height 26
click at [283, 465] on td "6" at bounding box center [286, 466] width 37 height 26
type input "[DATE]"
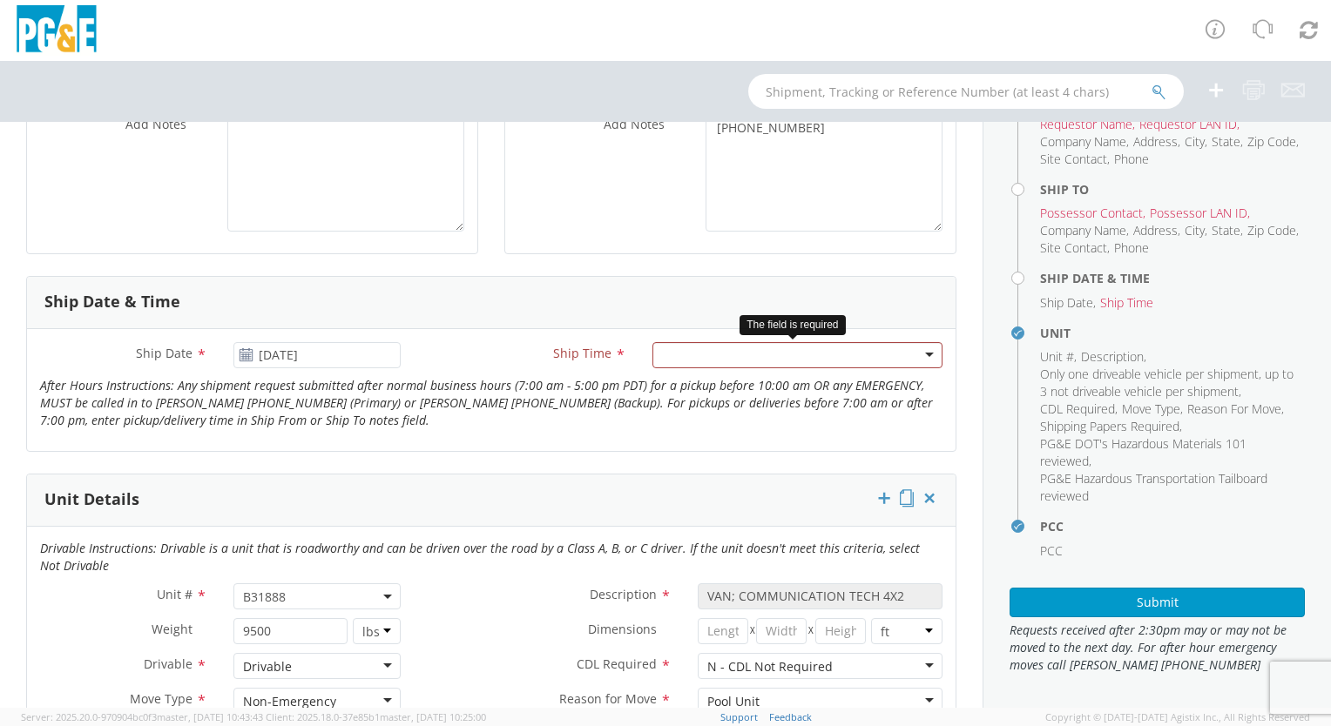
click at [920, 353] on div at bounding box center [797, 355] width 290 height 26
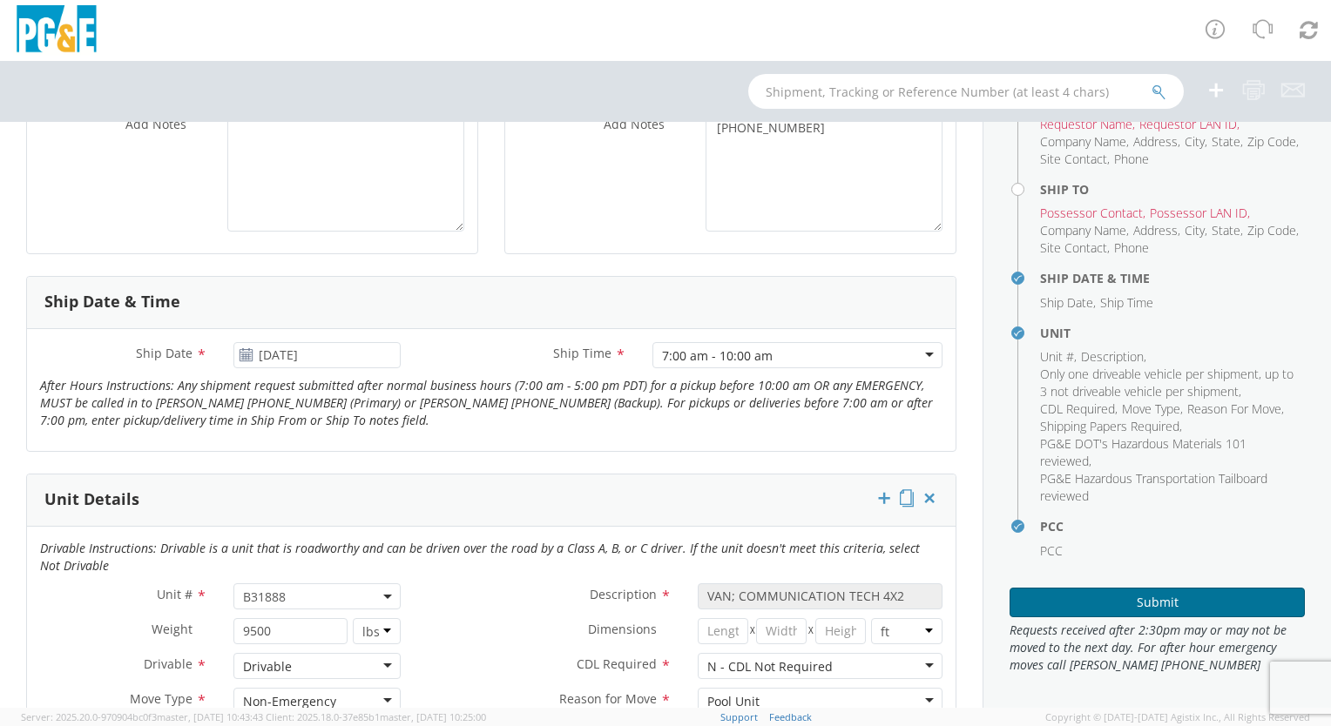
click at [1150, 601] on button "Submit" at bounding box center [1157, 603] width 295 height 30
click at [1163, 596] on button "Submit" at bounding box center [1157, 603] width 295 height 30
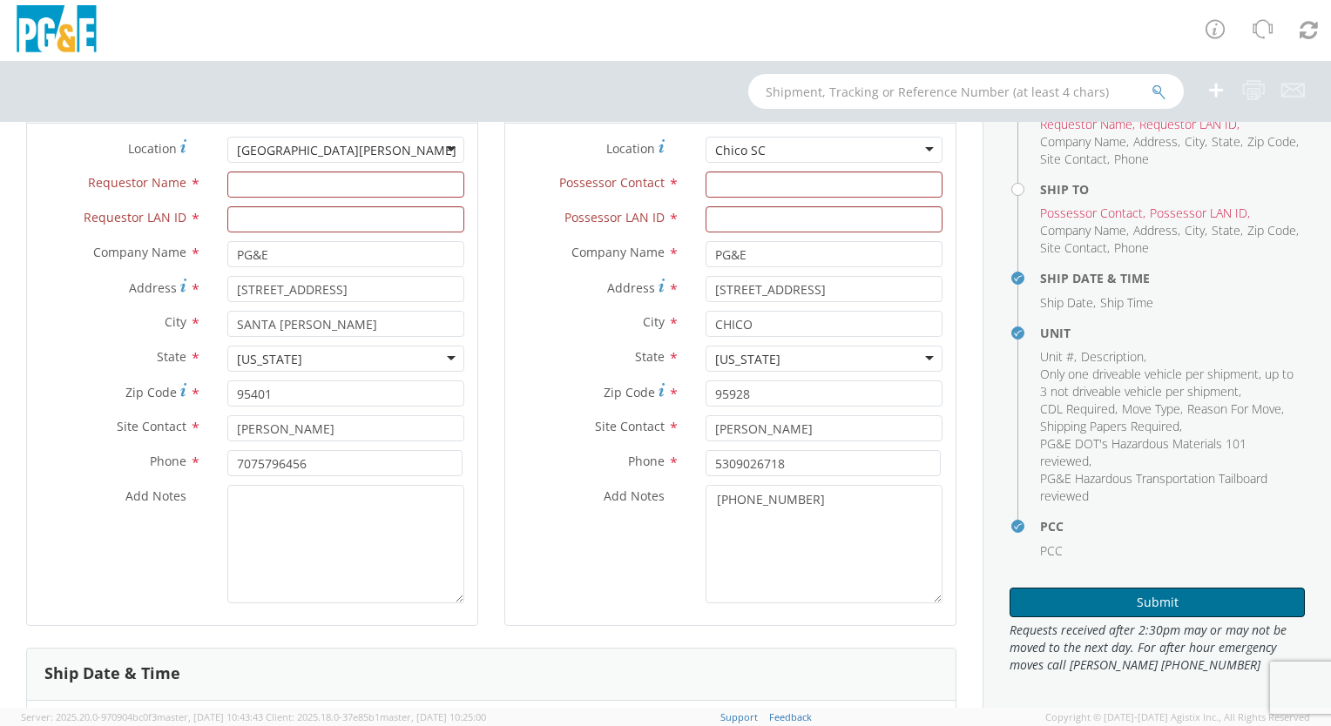
scroll to position [0, 0]
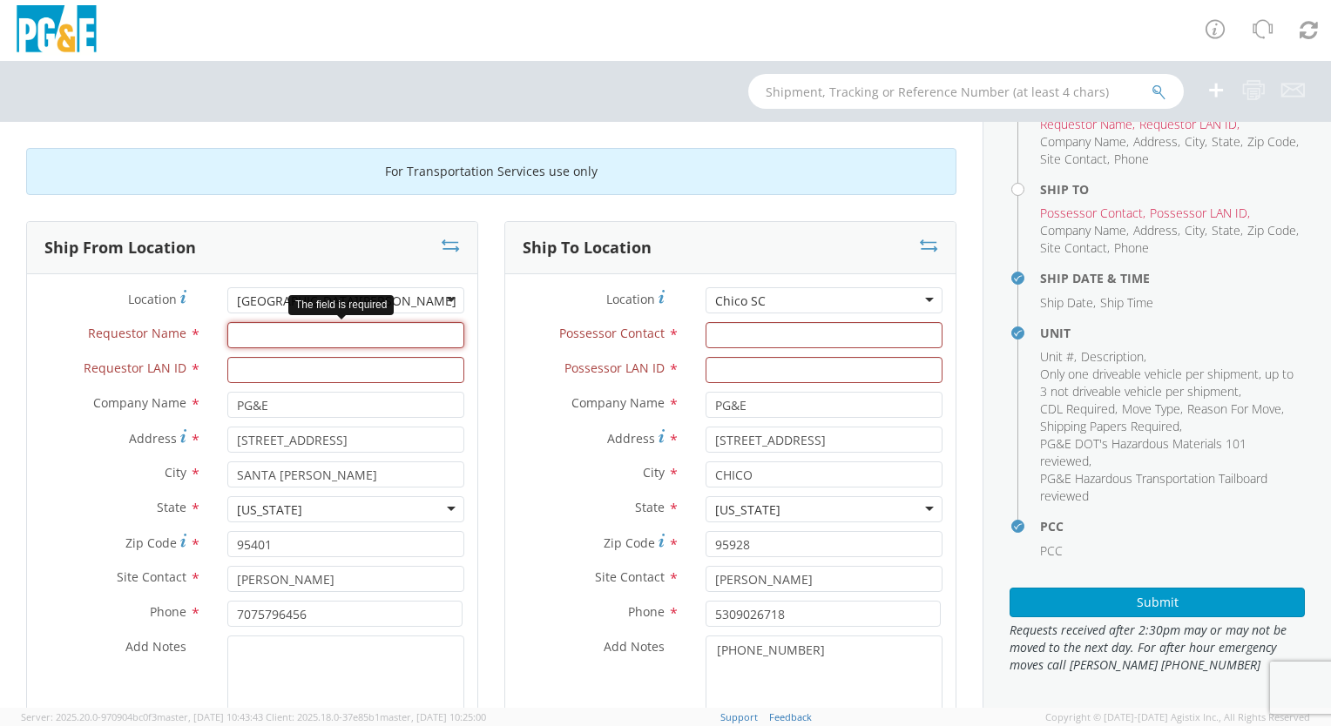
click at [307, 331] on input "Requestor Name *" at bounding box center [345, 335] width 237 height 26
type input "[PERSON_NAME]"
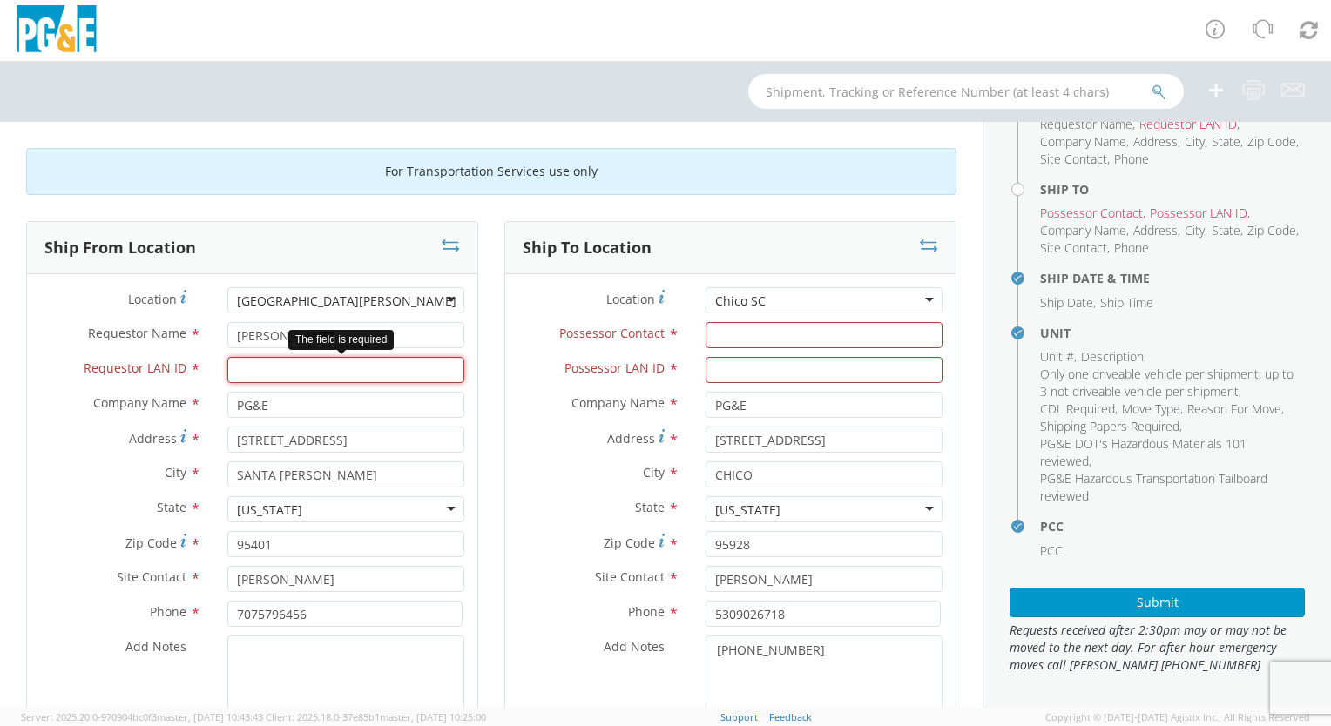
click at [422, 364] on input "Requestor LAN ID *" at bounding box center [345, 370] width 237 height 26
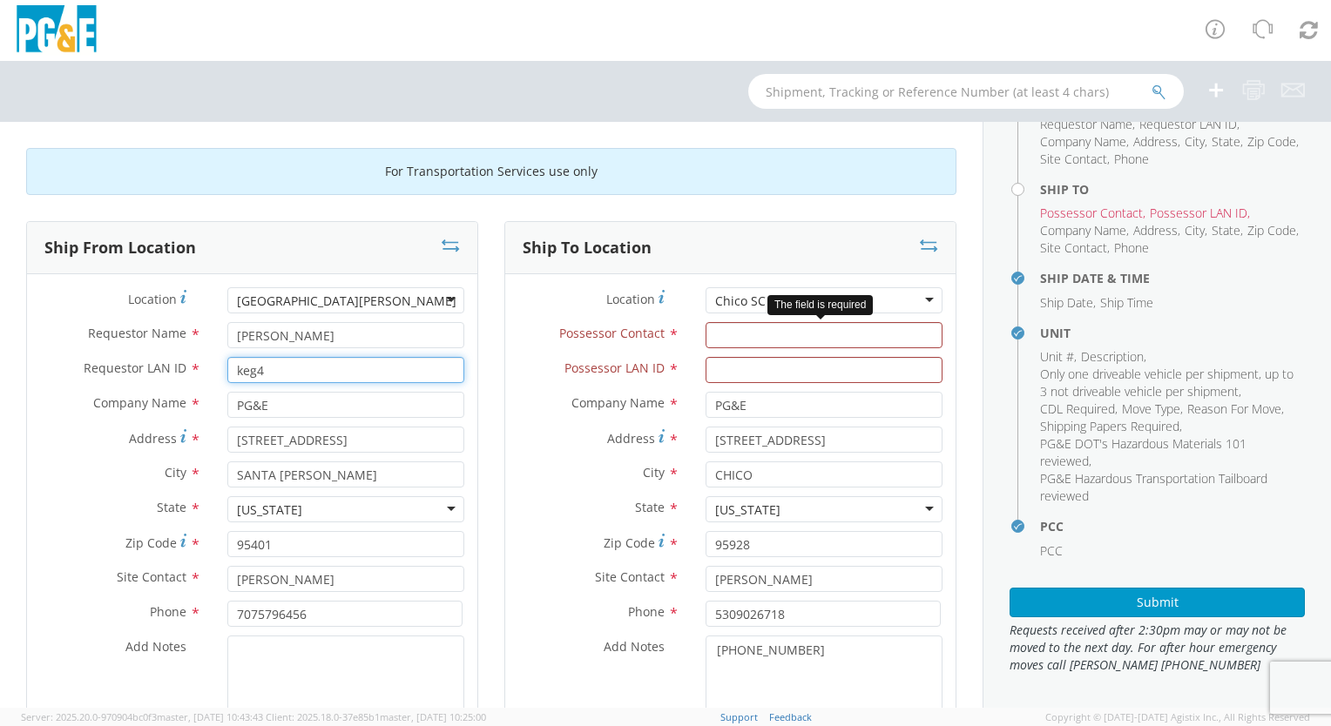
type input "keg4"
click at [767, 330] on input "Possessor Contact *" at bounding box center [824, 335] width 237 height 26
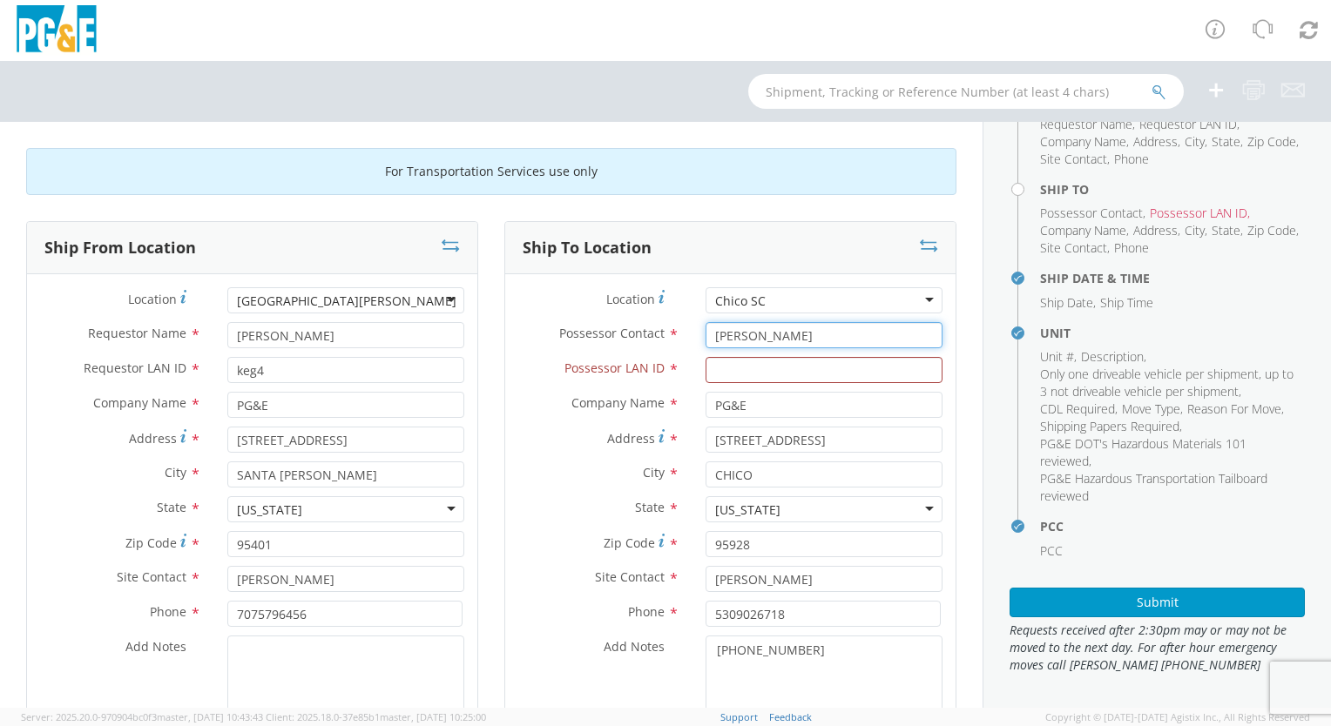
type input "[PERSON_NAME]"
click at [777, 385] on div "Possessor LAN ID *" at bounding box center [730, 374] width 450 height 35
click at [775, 382] on input "Possessor LAN ID *" at bounding box center [824, 370] width 237 height 26
type input "RAWp"
click at [1222, 505] on li "Unit Unit # , Description , Only one driveable vehicle per shipment, up to 3 no…" at bounding box center [1172, 419] width 265 height 185
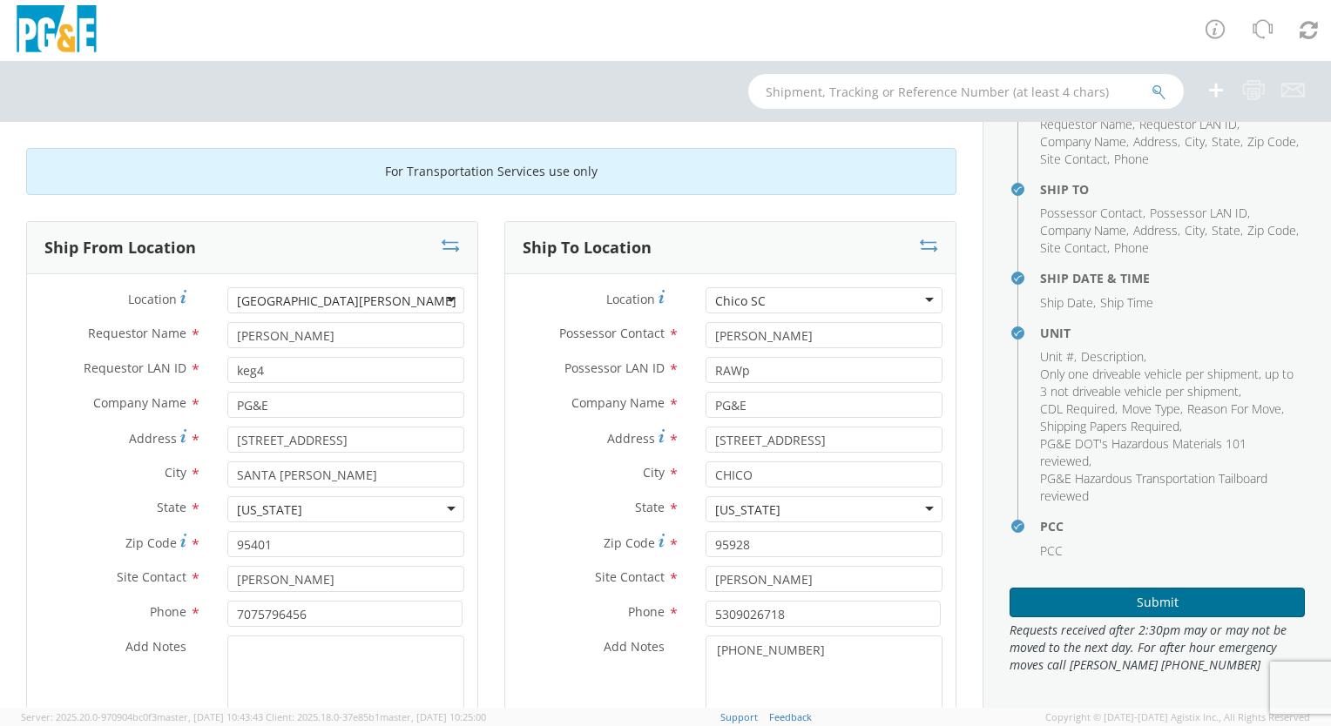
click at [1125, 597] on button "Submit" at bounding box center [1157, 603] width 295 height 30
